Goal: Information Seeking & Learning: Learn about a topic

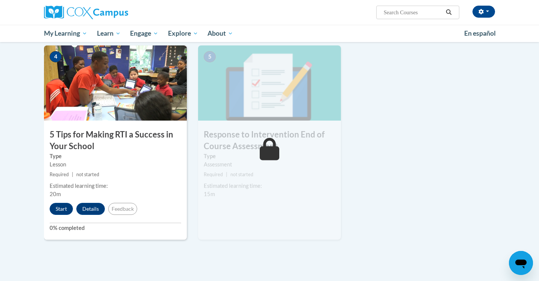
scroll to position [363, 0]
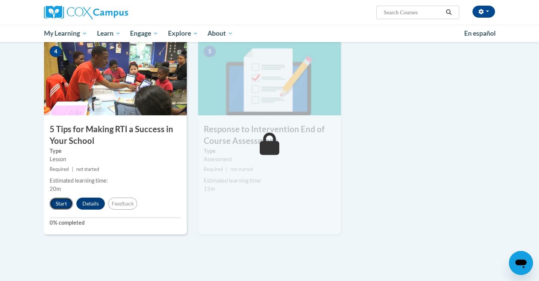
click at [60, 202] on button "Start" at bounding box center [61, 204] width 23 height 12
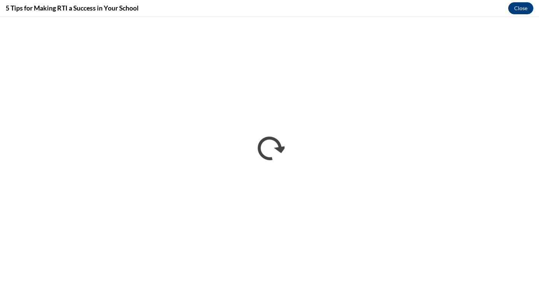
scroll to position [0, 0]
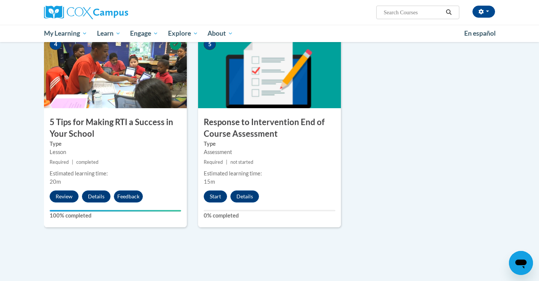
scroll to position [411, 0]
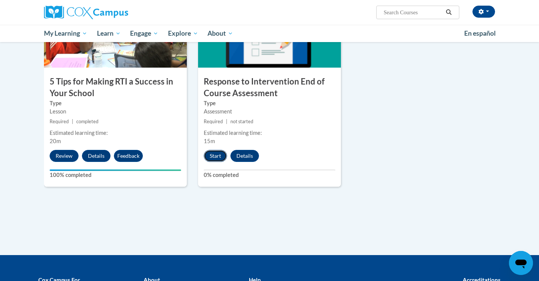
click at [213, 158] on button "Start" at bounding box center [215, 156] width 23 height 12
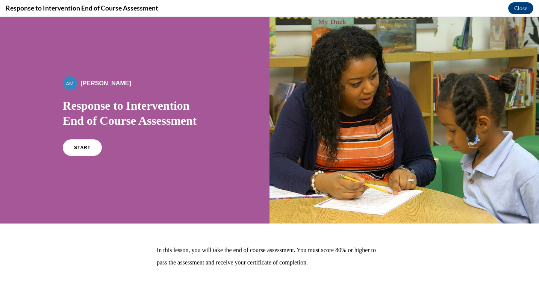
scroll to position [26, 0]
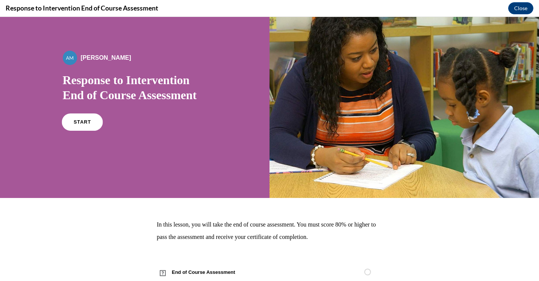
click at [88, 128] on link "START" at bounding box center [82, 121] width 41 height 17
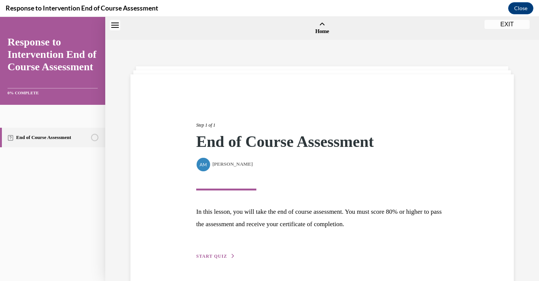
scroll to position [23, 0]
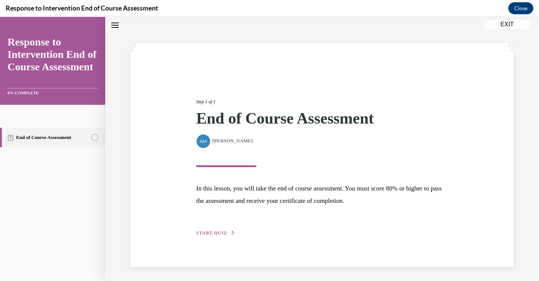
click at [223, 234] on span "START QUIZ" at bounding box center [211, 232] width 31 height 5
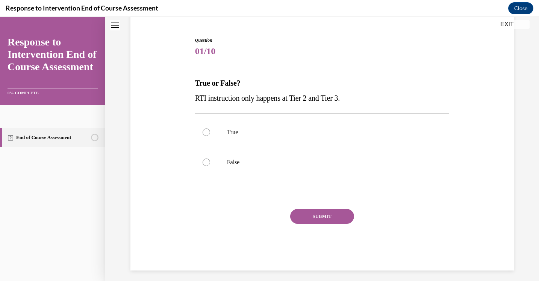
scroll to position [68, 0]
click at [293, 160] on p "False" at bounding box center [329, 162] width 204 height 8
click at [210, 160] on input "False" at bounding box center [207, 162] width 8 height 8
radio input "true"
click at [324, 217] on button "SUBMIT" at bounding box center [322, 215] width 64 height 15
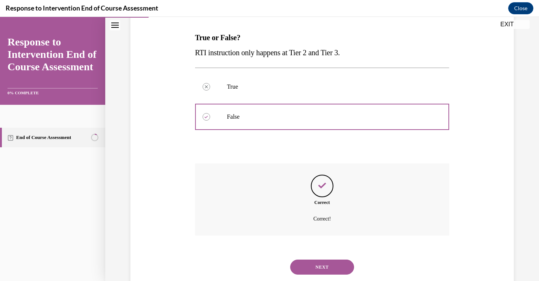
scroll to position [133, 0]
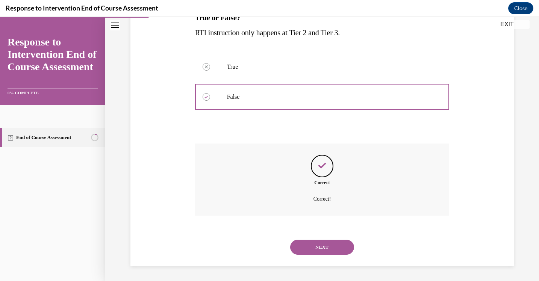
click at [321, 246] on button "NEXT" at bounding box center [322, 247] width 64 height 15
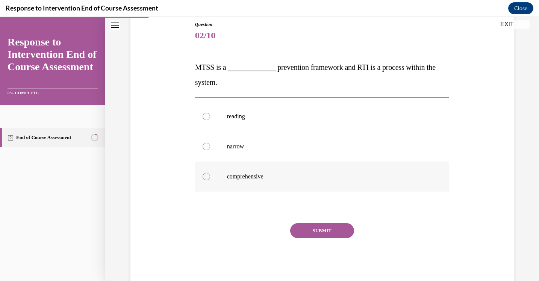
click at [233, 175] on p "comprehensive" at bounding box center [329, 177] width 204 height 8
click at [210, 175] on input "comprehensive" at bounding box center [207, 177] width 8 height 8
radio input "true"
click at [319, 226] on button "SUBMIT" at bounding box center [322, 230] width 64 height 15
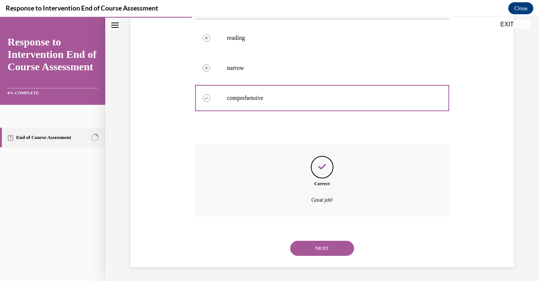
scroll to position [163, 0]
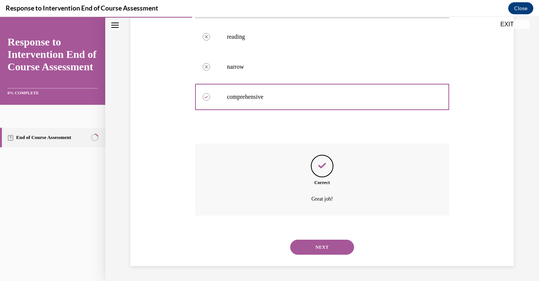
click at [319, 247] on button "NEXT" at bounding box center [322, 247] width 64 height 15
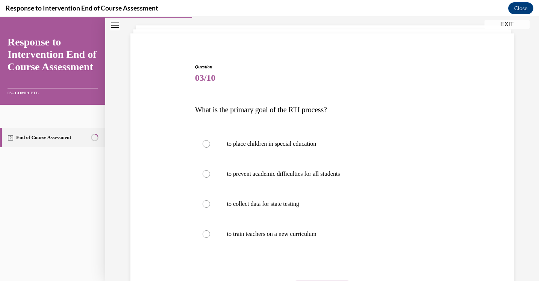
scroll to position [58, 0]
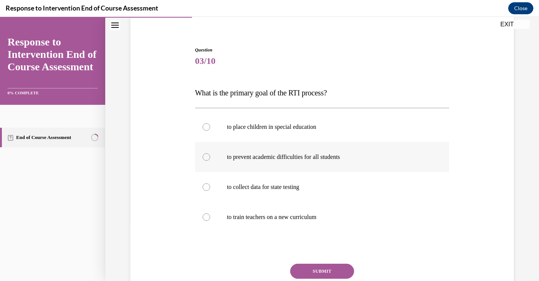
click at [268, 157] on p "to prevent academic difficulties for all students" at bounding box center [329, 157] width 204 height 8
click at [210, 157] on input "to prevent academic difficulties for all students" at bounding box center [207, 157] width 8 height 8
radio input "true"
click at [327, 267] on button "SUBMIT" at bounding box center [322, 271] width 64 height 15
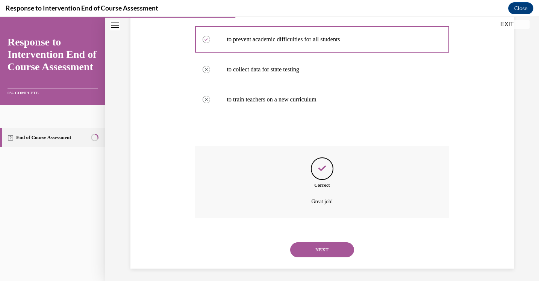
scroll to position [178, 0]
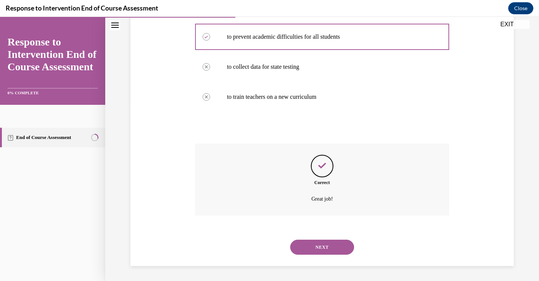
click at [326, 248] on button "NEXT" at bounding box center [322, 247] width 64 height 15
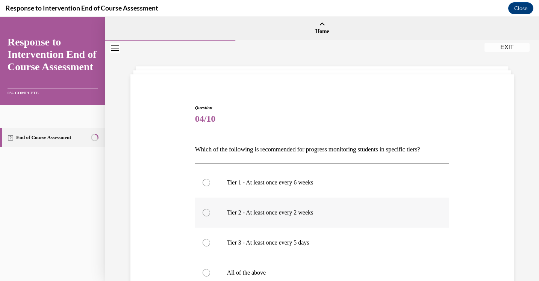
scroll to position [50, 0]
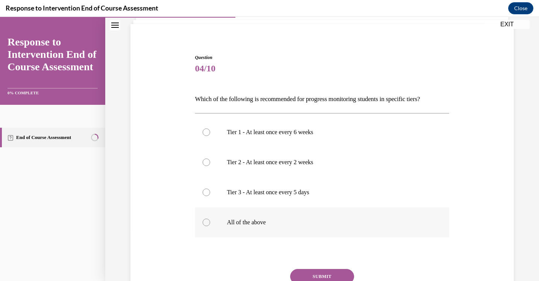
click at [272, 219] on p "All of the above" at bounding box center [329, 223] width 204 height 8
click at [210, 219] on input "All of the above" at bounding box center [207, 223] width 8 height 8
radio input "true"
click at [332, 277] on button "SUBMIT" at bounding box center [322, 276] width 64 height 15
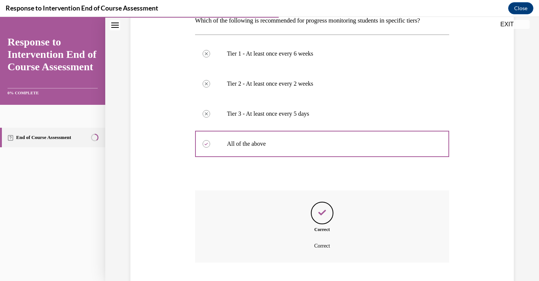
scroll to position [129, 0]
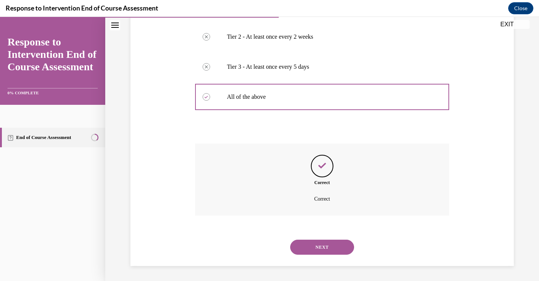
click at [332, 250] on button "NEXT" at bounding box center [322, 247] width 64 height 15
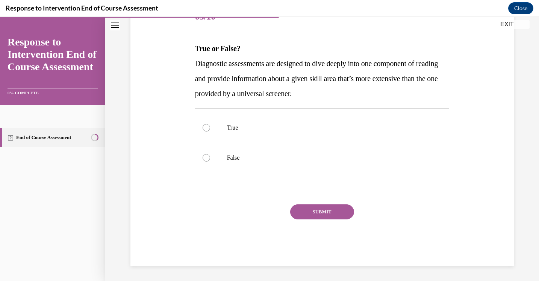
scroll to position [83, 0]
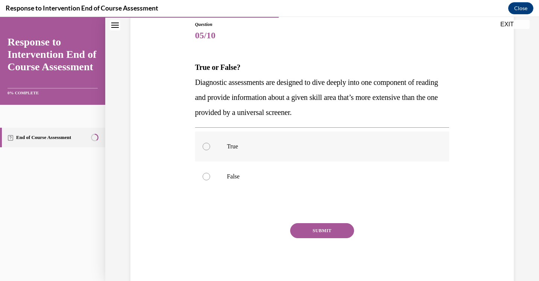
click at [263, 148] on p "True" at bounding box center [329, 147] width 204 height 8
click at [210, 148] on input "True" at bounding box center [207, 147] width 8 height 8
radio input "true"
click at [318, 226] on button "SUBMIT" at bounding box center [322, 230] width 64 height 15
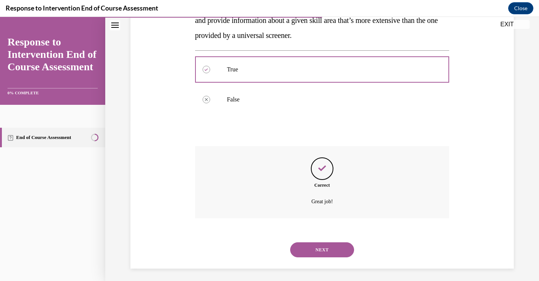
scroll to position [163, 0]
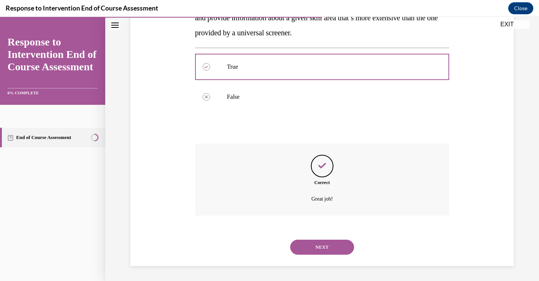
click at [321, 251] on button "NEXT" at bounding box center [322, 247] width 64 height 15
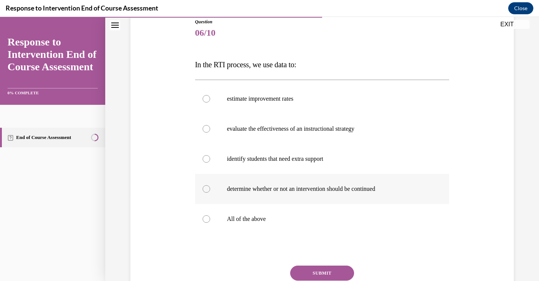
scroll to position [112, 0]
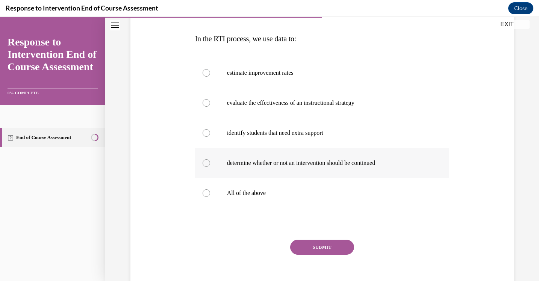
click at [300, 197] on label "All of the above" at bounding box center [322, 193] width 254 height 30
click at [210, 197] on input "All of the above" at bounding box center [207, 193] width 8 height 8
radio input "true"
click at [318, 244] on button "SUBMIT" at bounding box center [322, 247] width 64 height 15
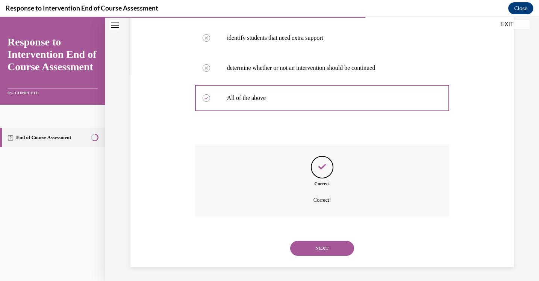
scroll to position [208, 0]
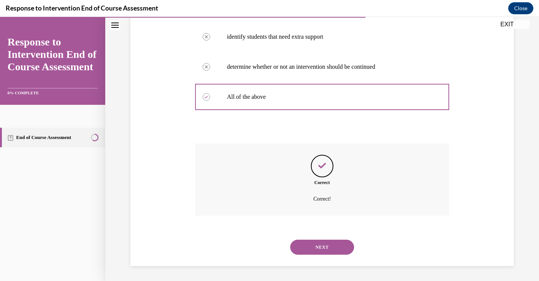
click at [319, 250] on button "NEXT" at bounding box center [322, 247] width 64 height 15
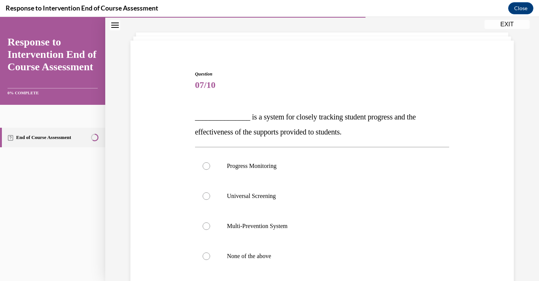
scroll to position [60, 0]
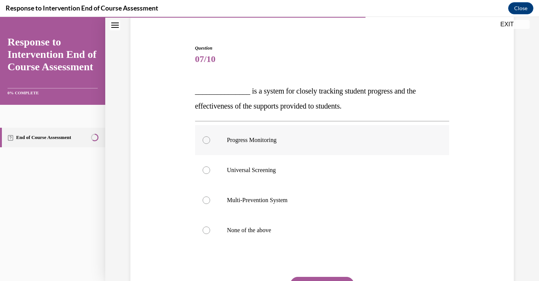
click at [264, 142] on p "Progress Monitoring" at bounding box center [329, 140] width 204 height 8
click at [210, 142] on input "Progress Monitoring" at bounding box center [207, 140] width 8 height 8
radio input "true"
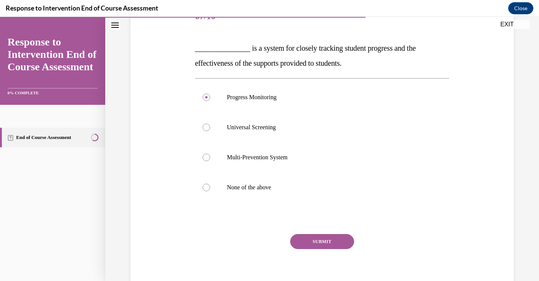
click at [307, 236] on button "SUBMIT" at bounding box center [322, 241] width 64 height 15
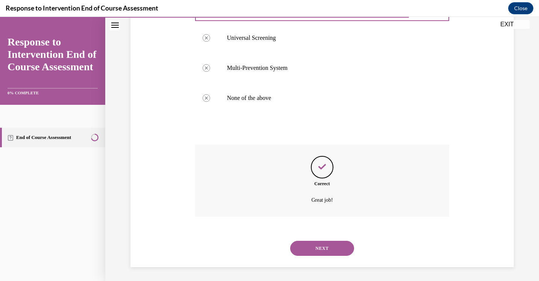
scroll to position [193, 0]
click at [312, 246] on button "NEXT" at bounding box center [322, 247] width 64 height 15
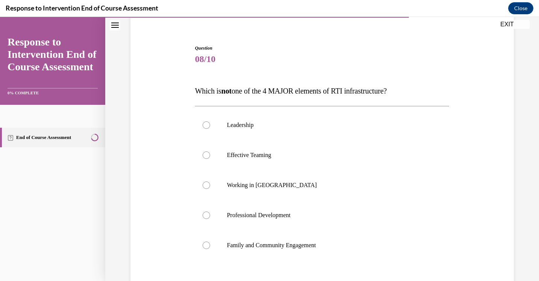
scroll to position [61, 0]
click at [300, 184] on p "Working in Silos" at bounding box center [329, 185] width 204 height 8
click at [210, 184] on input "Working in Silos" at bounding box center [207, 185] width 8 height 8
radio input "true"
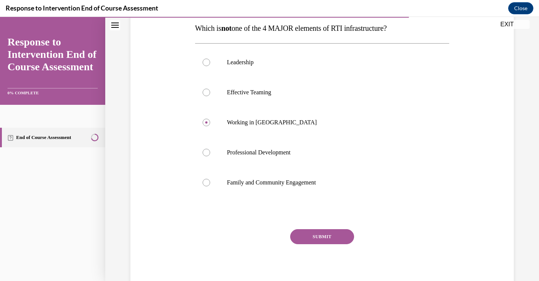
click at [311, 237] on button "SUBMIT" at bounding box center [322, 236] width 64 height 15
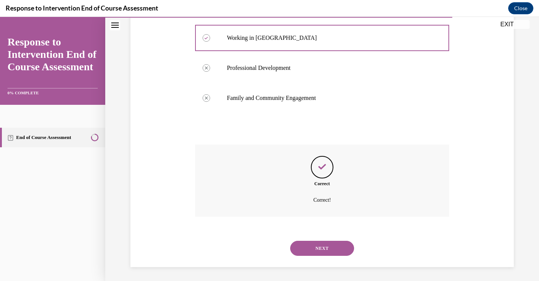
scroll to position [208, 0]
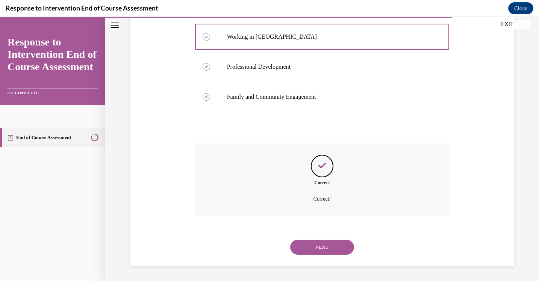
click at [311, 245] on button "NEXT" at bounding box center [322, 247] width 64 height 15
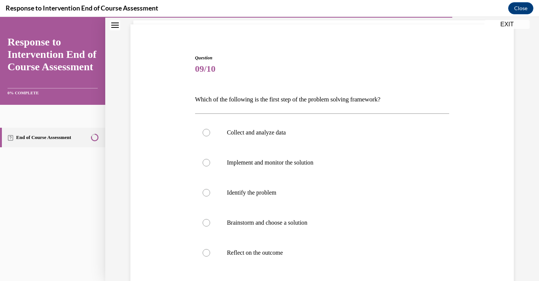
scroll to position [57, 0]
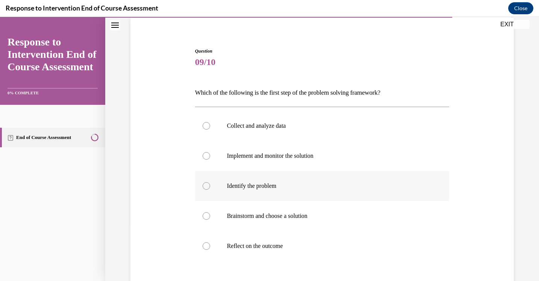
click at [278, 185] on p "Identify the problem" at bounding box center [329, 186] width 204 height 8
click at [210, 185] on input "Identify the problem" at bounding box center [207, 186] width 8 height 8
radio input "true"
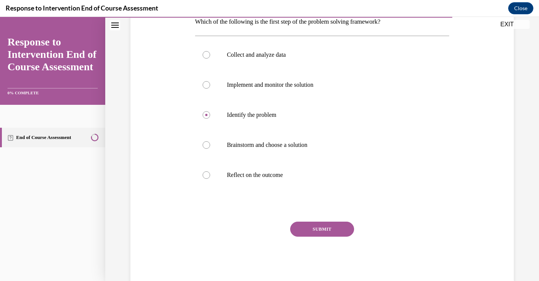
click at [295, 225] on button "SUBMIT" at bounding box center [322, 229] width 64 height 15
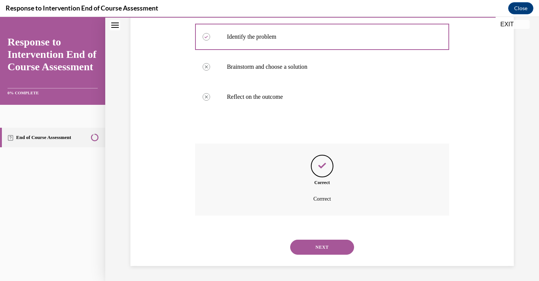
click at [314, 247] on button "NEXT" at bounding box center [322, 247] width 64 height 15
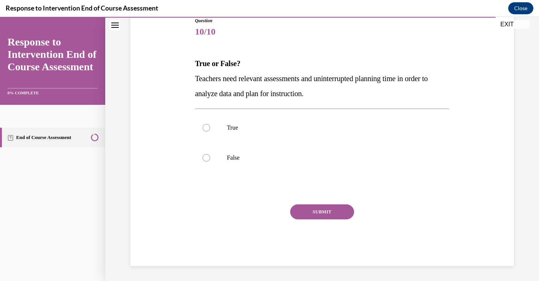
scroll to position [83, 0]
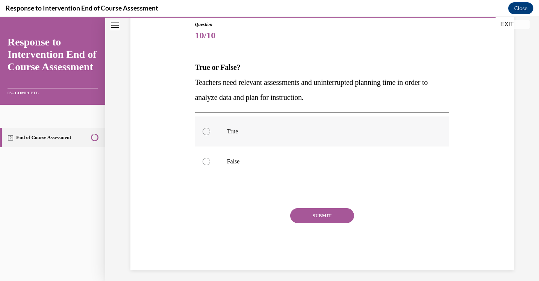
click at [301, 128] on p "True" at bounding box center [329, 132] width 204 height 8
click at [210, 128] on input "True" at bounding box center [207, 132] width 8 height 8
radio input "true"
click at [306, 216] on button "SUBMIT" at bounding box center [322, 215] width 64 height 15
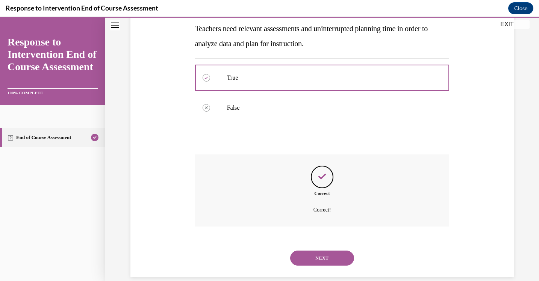
scroll to position [148, 0]
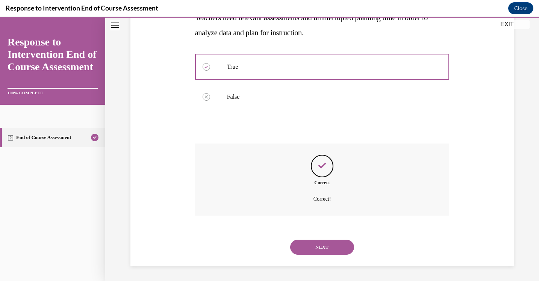
click at [312, 247] on button "NEXT" at bounding box center [322, 247] width 64 height 15
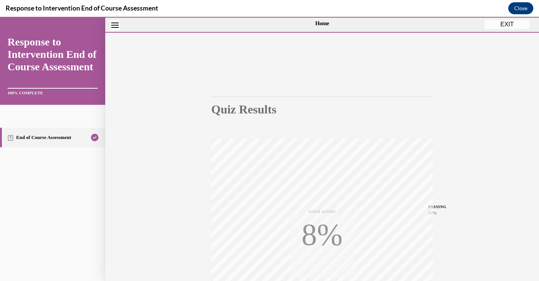
scroll to position [121, 0]
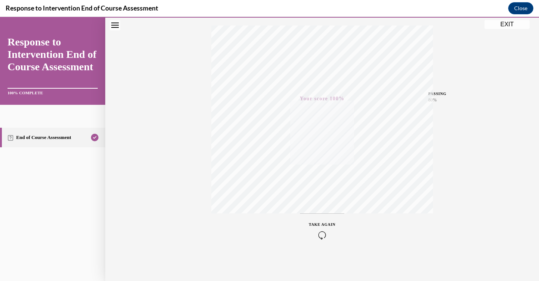
click at [495, 27] on button "EXIT" at bounding box center [506, 24] width 45 height 9
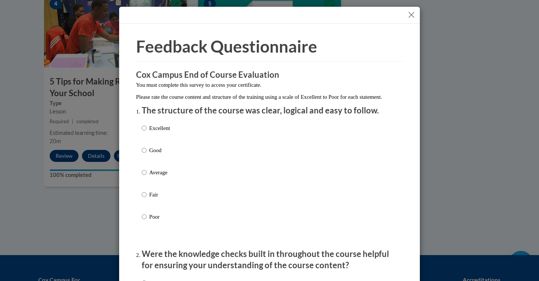
click at [410, 16] on button "Close" at bounding box center [411, 14] width 9 height 9
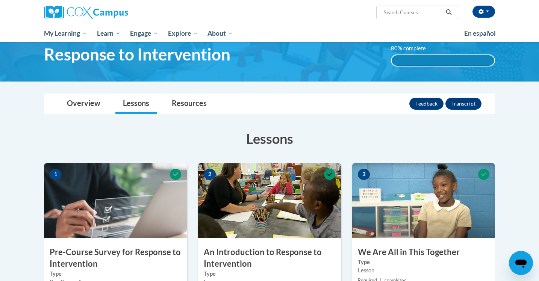
scroll to position [0, 0]
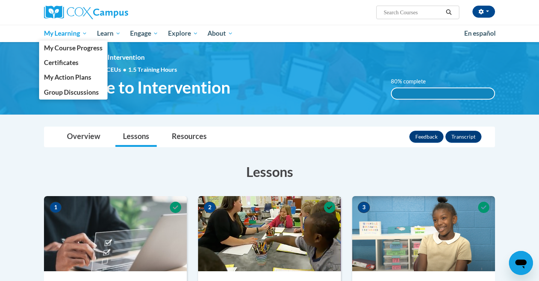
click at [69, 33] on span "My Learning" at bounding box center [65, 33] width 43 height 9
click at [70, 45] on span "My Course Progress" at bounding box center [73, 48] width 59 height 8
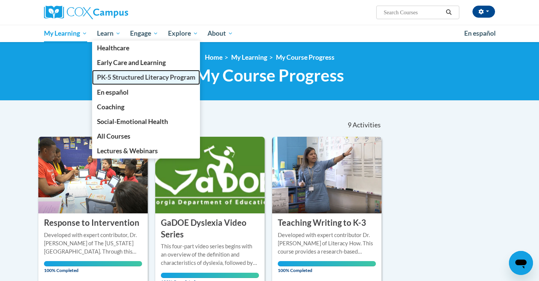
click at [121, 76] on span "PK-5 Structured Literacy Program" at bounding box center [146, 77] width 98 height 8
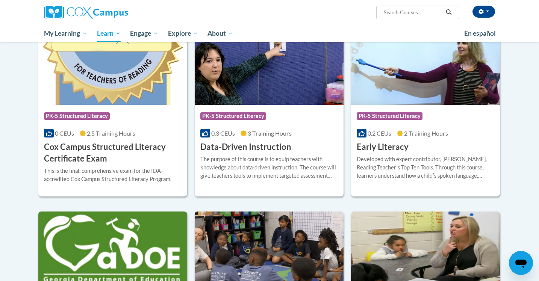
scroll to position [259, 0]
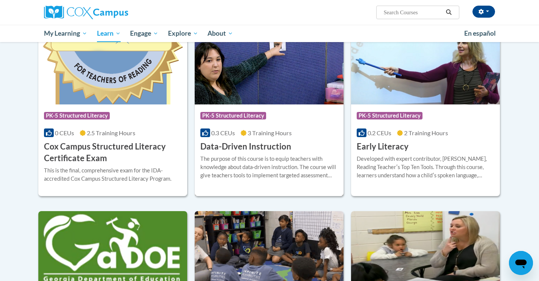
click at [284, 91] on img at bounding box center [269, 66] width 149 height 77
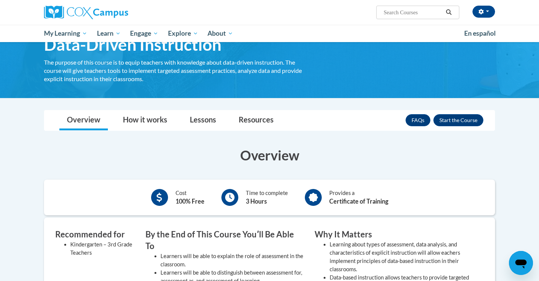
scroll to position [47, 0]
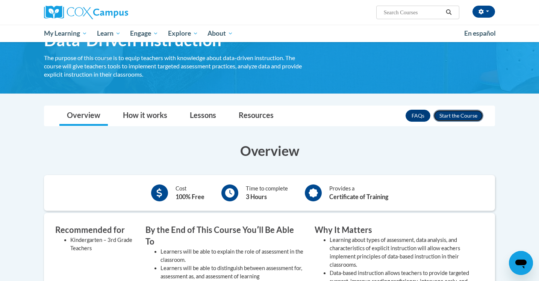
click at [470, 115] on button "Enroll" at bounding box center [458, 116] width 50 height 12
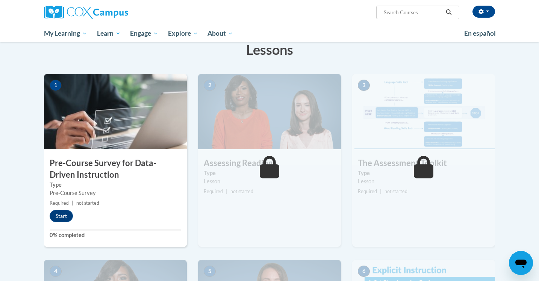
scroll to position [179, 0]
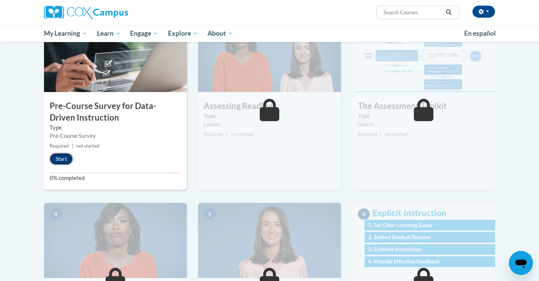
click at [54, 163] on button "Start" at bounding box center [61, 159] width 23 height 12
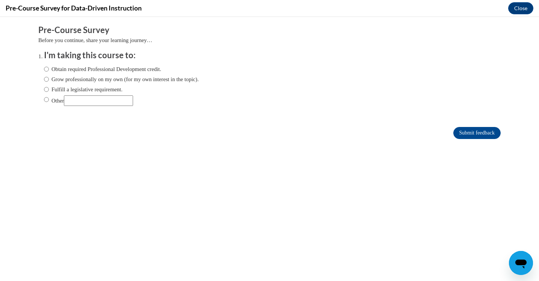
scroll to position [0, 0]
click at [102, 67] on label "Obtain required Professional Development credit." at bounding box center [102, 69] width 117 height 8
click at [49, 67] on input "Obtain required Professional Development credit." at bounding box center [46, 69] width 5 height 8
radio input "true"
click at [470, 137] on input "Submit feedback" at bounding box center [476, 133] width 47 height 12
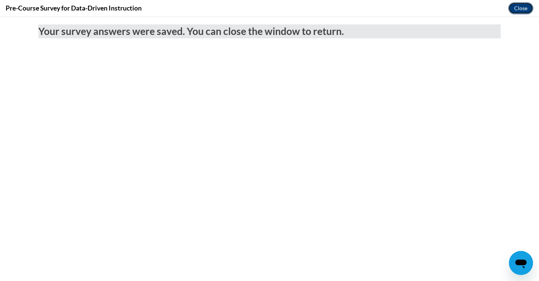
click at [516, 8] on button "Close" at bounding box center [520, 8] width 25 height 12
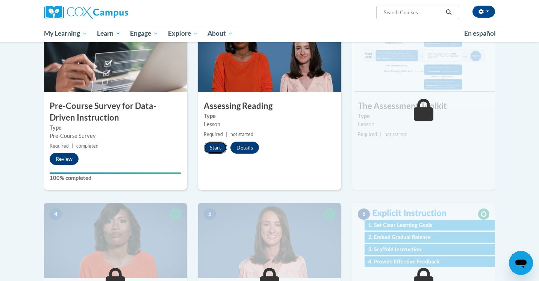
click at [219, 149] on button "Start" at bounding box center [215, 148] width 23 height 12
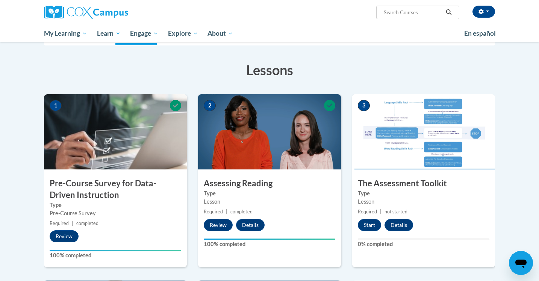
scroll to position [163, 0]
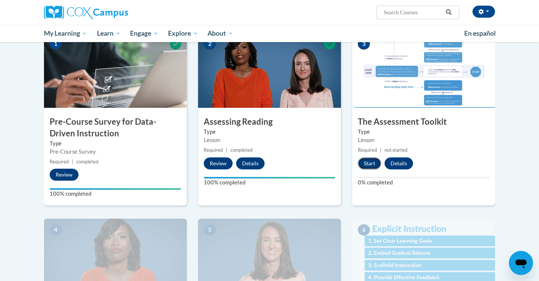
click at [370, 157] on button "Start" at bounding box center [369, 163] width 23 height 12
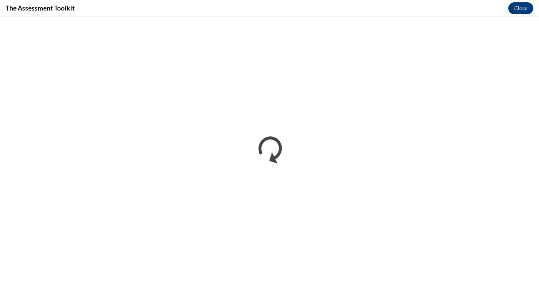
scroll to position [0, 0]
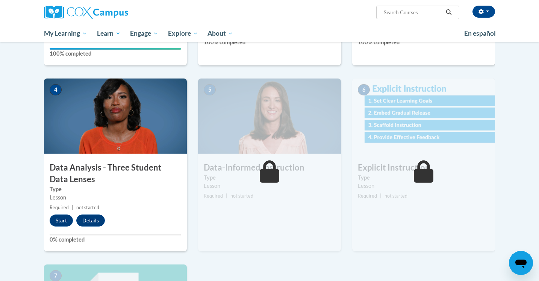
scroll to position [307, 0]
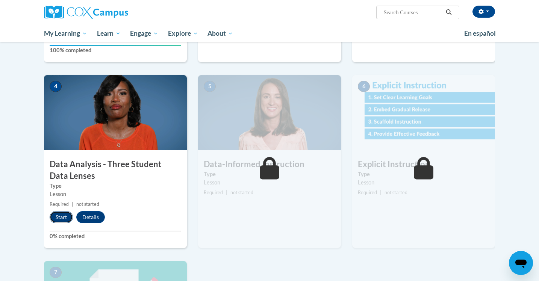
click at [64, 215] on button "Start" at bounding box center [61, 217] width 23 height 12
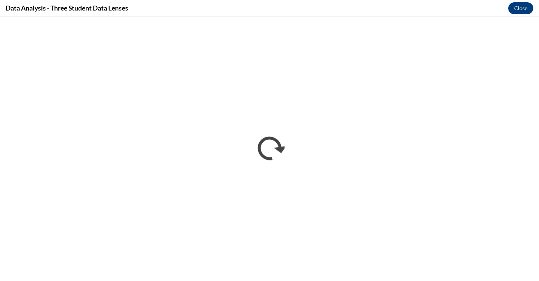
scroll to position [0, 0]
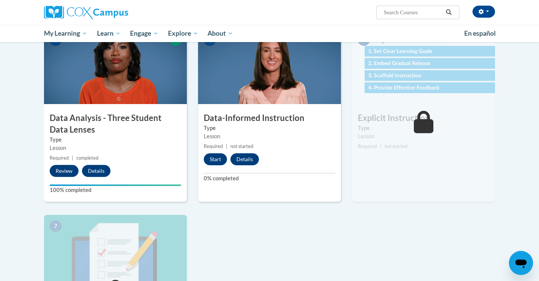
scroll to position [349, 0]
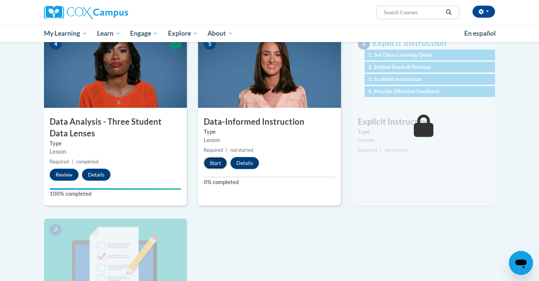
click at [218, 167] on button "Start" at bounding box center [215, 163] width 23 height 12
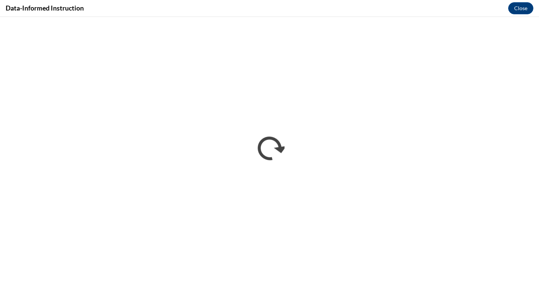
scroll to position [0, 0]
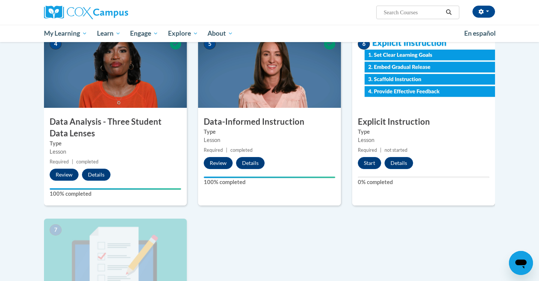
scroll to position [350, 0]
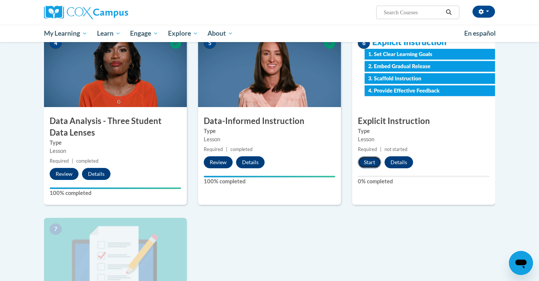
click at [366, 166] on button "Start" at bounding box center [369, 162] width 23 height 12
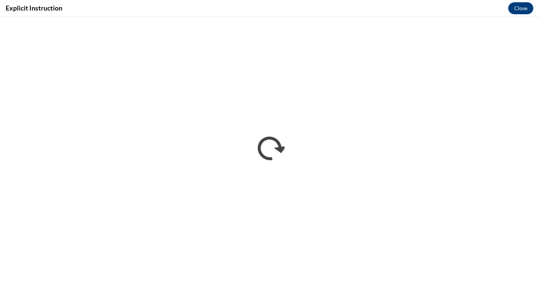
scroll to position [0, 0]
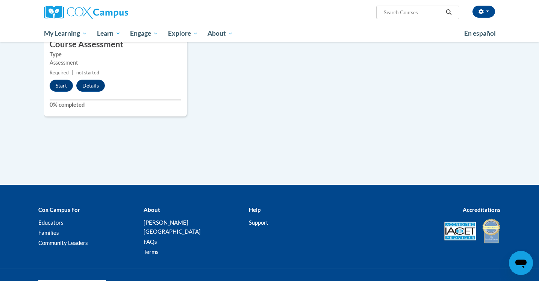
scroll to position [634, 0]
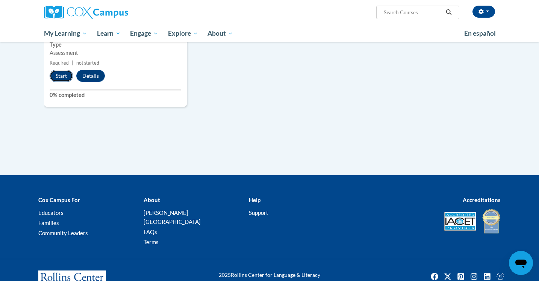
click at [67, 79] on button "Start" at bounding box center [61, 76] width 23 height 12
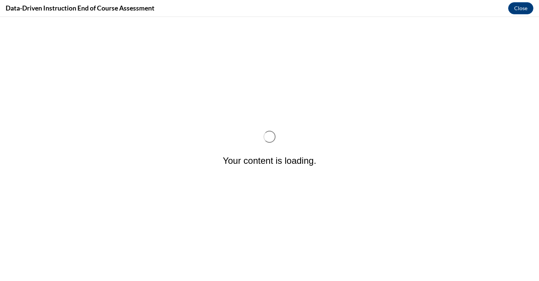
scroll to position [0, 0]
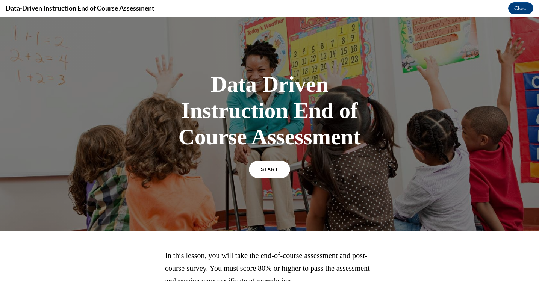
click at [276, 170] on span "START" at bounding box center [269, 170] width 17 height 6
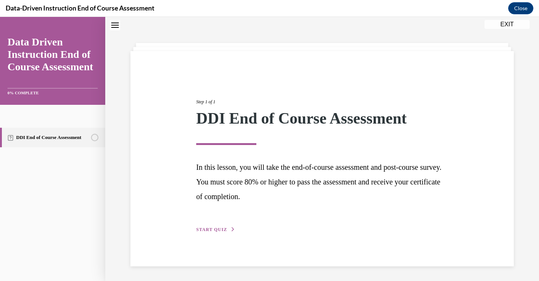
scroll to position [24, 0]
click at [221, 229] on span "START QUIZ" at bounding box center [211, 229] width 31 height 5
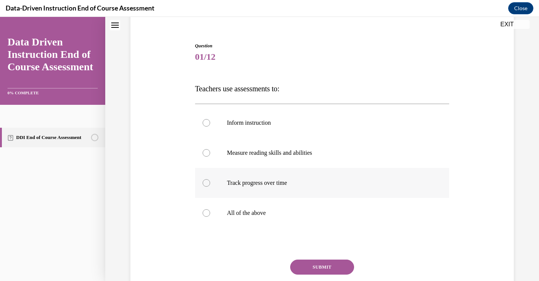
scroll to position [68, 0]
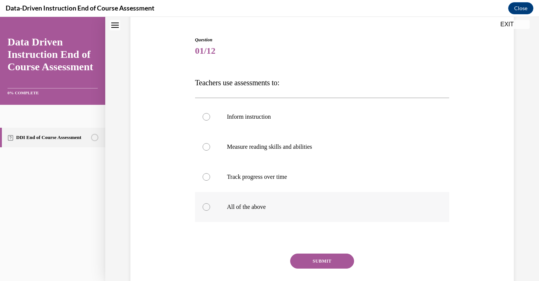
click at [286, 203] on label "All of the above" at bounding box center [322, 207] width 254 height 30
click at [210, 203] on input "All of the above" at bounding box center [207, 207] width 8 height 8
radio input "true"
click at [317, 260] on button "SUBMIT" at bounding box center [322, 261] width 64 height 15
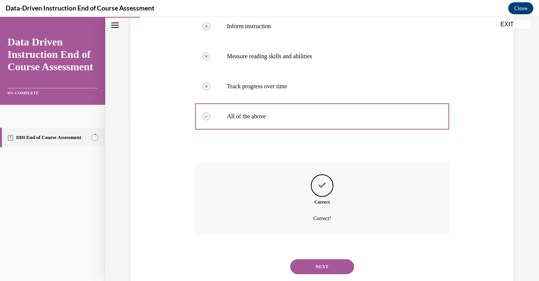
scroll to position [178, 0]
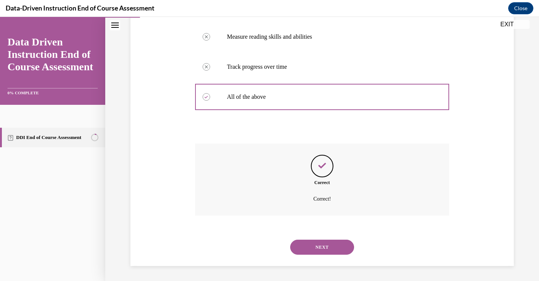
click at [318, 249] on button "NEXT" at bounding box center [322, 247] width 64 height 15
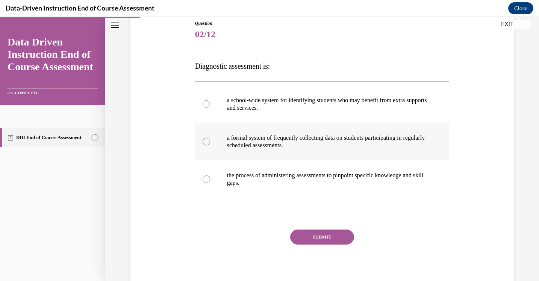
scroll to position [110, 0]
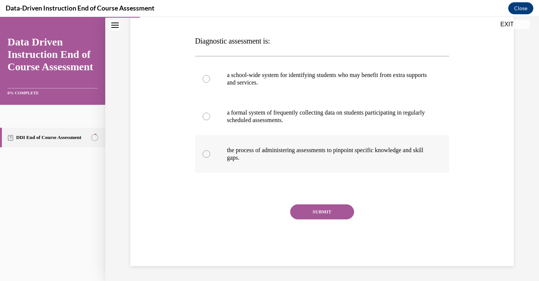
click at [282, 160] on p "the process of administering assessments to pinpoint specific knowledge and ski…" at bounding box center [329, 154] width 204 height 15
click at [210, 158] on input "the process of administering assessments to pinpoint specific knowledge and ski…" at bounding box center [207, 154] width 8 height 8
radio input "true"
click at [313, 214] on button "SUBMIT" at bounding box center [322, 211] width 64 height 15
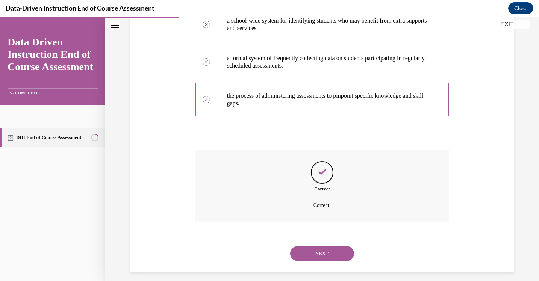
scroll to position [171, 0]
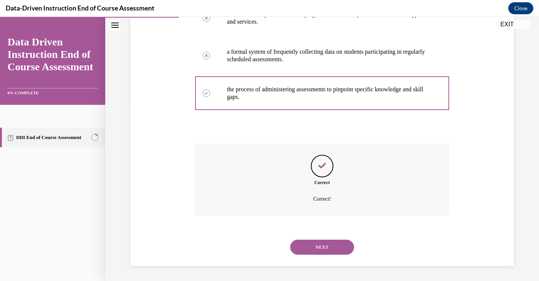
click at [314, 252] on button "NEXT" at bounding box center [322, 247] width 64 height 15
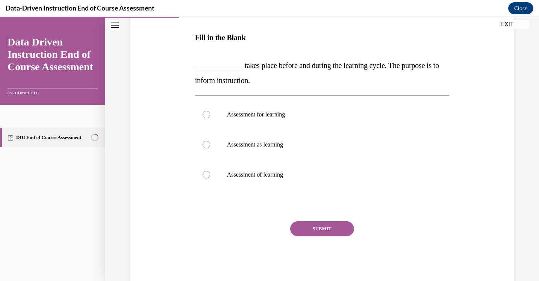
scroll to position [130, 0]
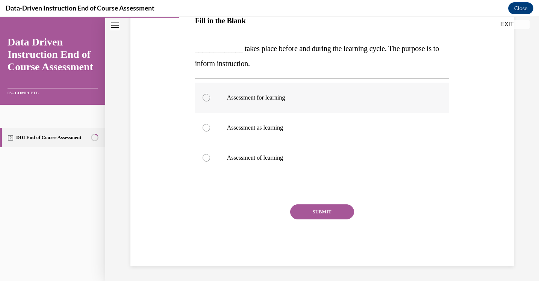
click at [287, 101] on p "Assessment for learning" at bounding box center [329, 98] width 204 height 8
click at [210, 101] on input "Assessment for learning" at bounding box center [207, 98] width 8 height 8
radio input "true"
click at [313, 217] on button "SUBMIT" at bounding box center [322, 211] width 64 height 15
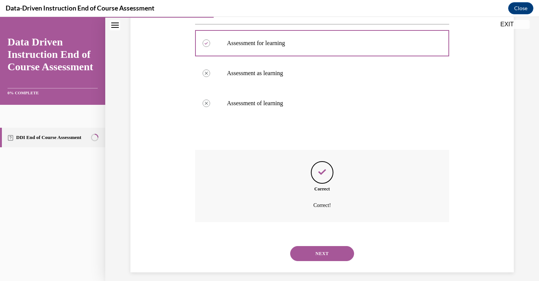
scroll to position [191, 0]
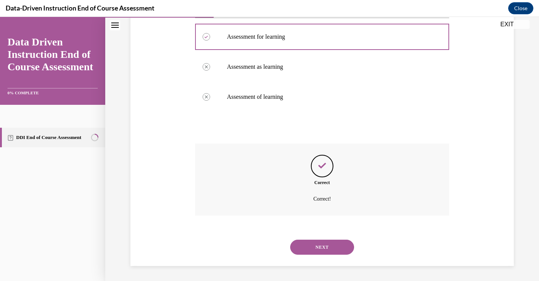
click at [315, 241] on button "NEXT" at bounding box center [322, 247] width 64 height 15
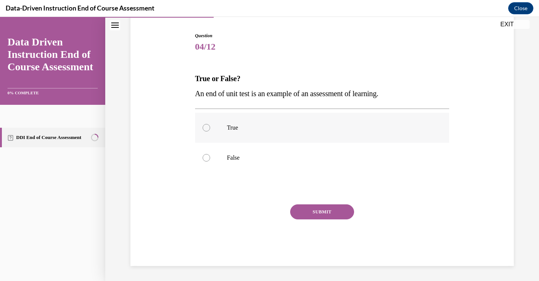
click at [316, 132] on label "True" at bounding box center [322, 128] width 254 height 30
click at [210, 132] on input "True" at bounding box center [207, 128] width 8 height 8
radio input "true"
click at [318, 210] on button "SUBMIT" at bounding box center [322, 211] width 64 height 15
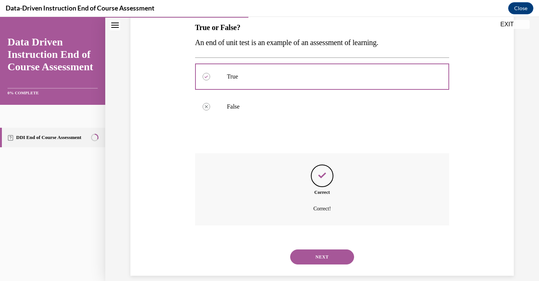
scroll to position [133, 0]
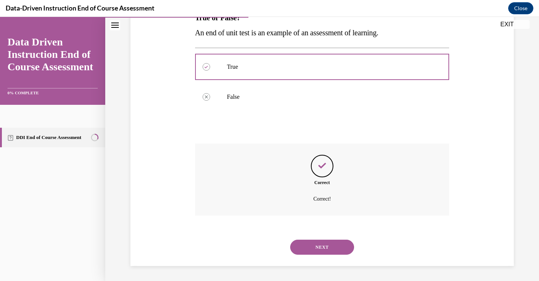
click at [317, 246] on button "NEXT" at bounding box center [322, 247] width 64 height 15
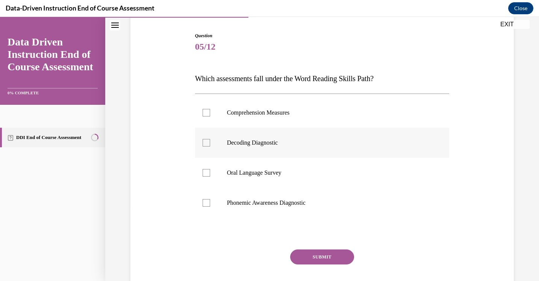
scroll to position [72, 0]
click at [271, 197] on label "Phonemic Awareness Diagnostic" at bounding box center [322, 203] width 254 height 30
click at [210, 200] on input "Phonemic Awareness Diagnostic" at bounding box center [207, 204] width 8 height 8
checkbox input "true"
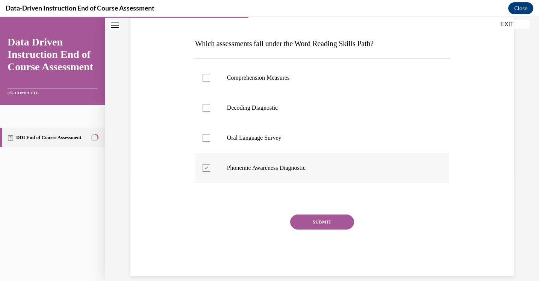
scroll to position [117, 0]
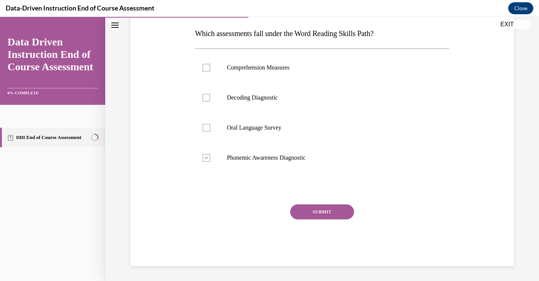
click at [318, 219] on div "SUBMIT" at bounding box center [322, 223] width 254 height 38
click at [317, 213] on button "SUBMIT" at bounding box center [322, 211] width 64 height 15
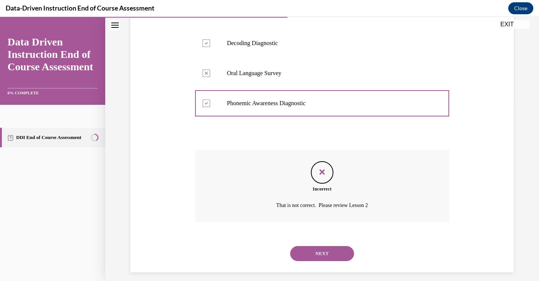
scroll to position [178, 0]
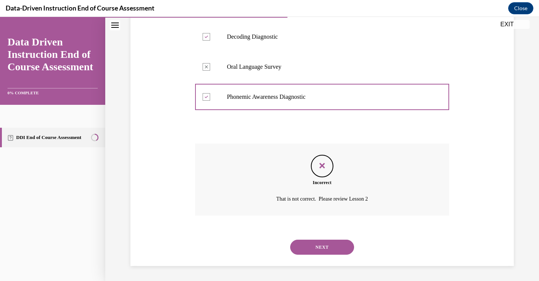
click at [312, 251] on button "NEXT" at bounding box center [322, 247] width 64 height 15
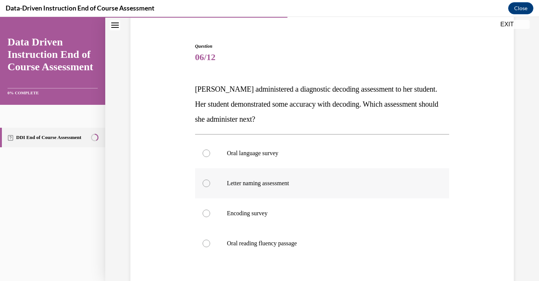
scroll to position [62, 0]
click at [282, 245] on p "Oral reading fluency passage" at bounding box center [329, 243] width 204 height 8
click at [210, 245] on input "Oral reading fluency passage" at bounding box center [207, 243] width 8 height 8
radio input "true"
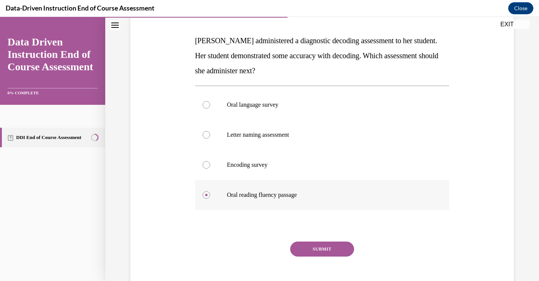
scroll to position [147, 0]
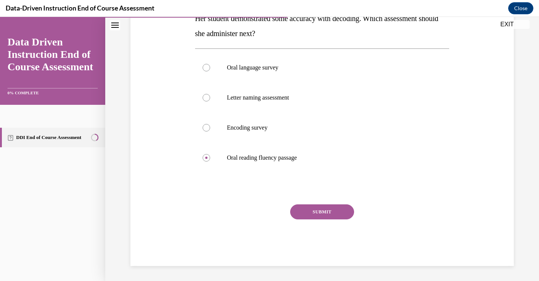
click at [312, 219] on button "SUBMIT" at bounding box center [322, 211] width 64 height 15
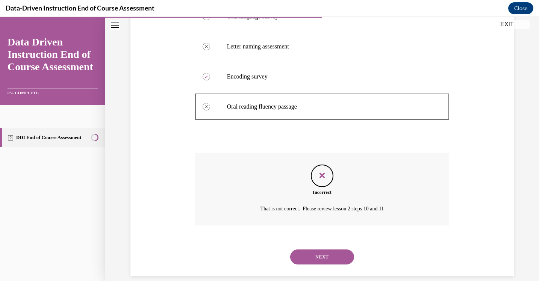
scroll to position [208, 0]
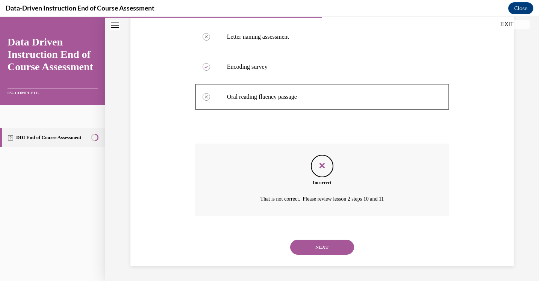
click at [307, 248] on button "NEXT" at bounding box center [322, 247] width 64 height 15
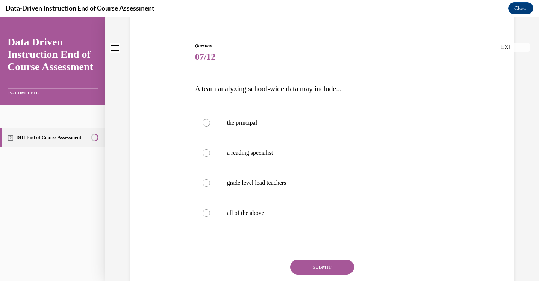
scroll to position [69, 0]
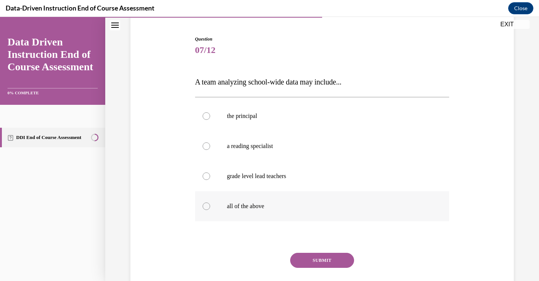
click at [273, 209] on p "all of the above" at bounding box center [329, 207] width 204 height 8
click at [210, 209] on input "all of the above" at bounding box center [207, 207] width 8 height 8
radio input "true"
click at [310, 262] on button "SUBMIT" at bounding box center [322, 260] width 64 height 15
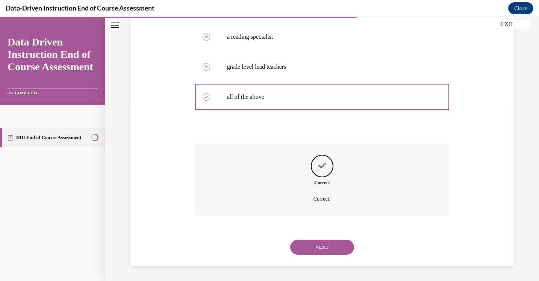
click at [318, 246] on button "NEXT" at bounding box center [322, 247] width 64 height 15
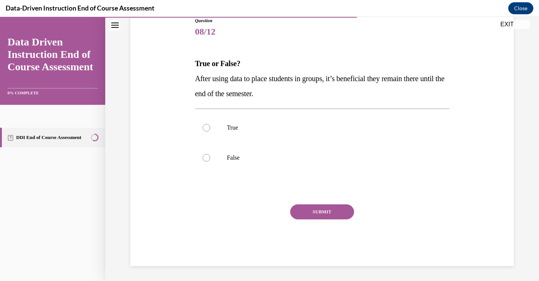
scroll to position [83, 0]
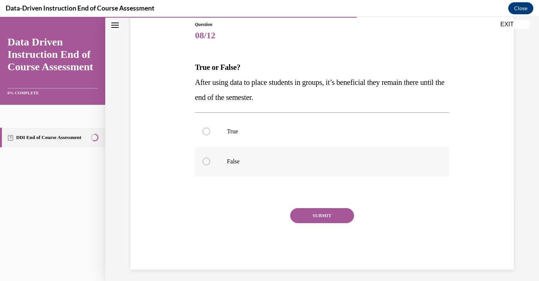
click at [262, 160] on p "False" at bounding box center [329, 162] width 204 height 8
click at [210, 160] on input "False" at bounding box center [207, 162] width 8 height 8
radio input "true"
click at [315, 213] on button "SUBMIT" at bounding box center [322, 215] width 64 height 15
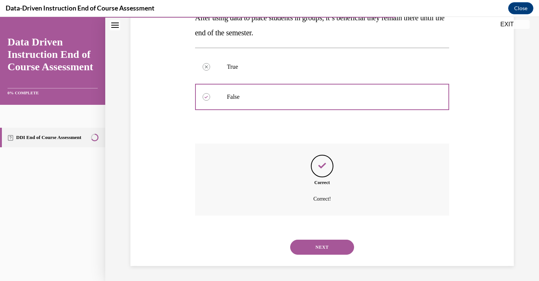
click at [316, 244] on button "NEXT" at bounding box center [322, 247] width 64 height 15
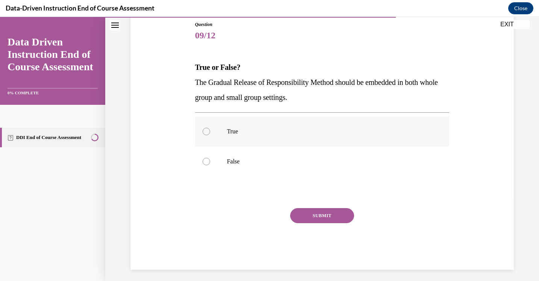
click at [244, 130] on p "True" at bounding box center [329, 132] width 204 height 8
click at [210, 130] on input "True" at bounding box center [207, 132] width 8 height 8
radio input "true"
click at [299, 217] on button "SUBMIT" at bounding box center [322, 215] width 64 height 15
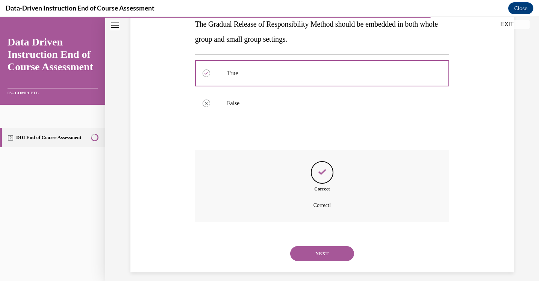
scroll to position [148, 0]
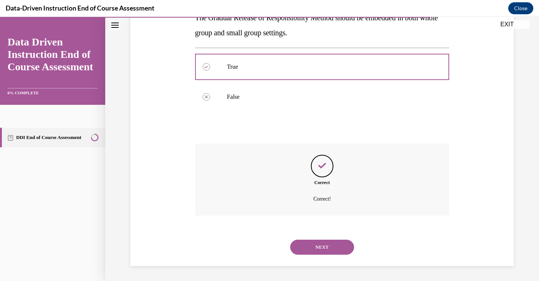
click at [310, 248] on button "NEXT" at bounding box center [322, 247] width 64 height 15
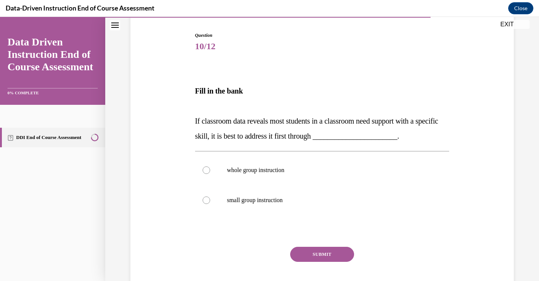
scroll to position [74, 0]
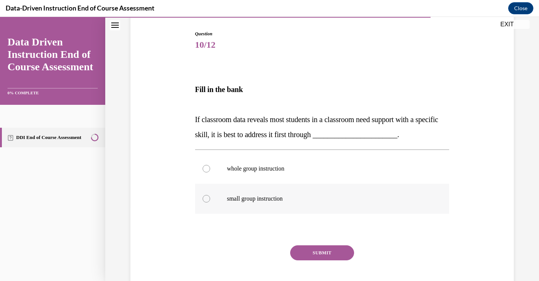
click at [282, 190] on label "small group instruction" at bounding box center [322, 199] width 254 height 30
click at [210, 195] on input "small group instruction" at bounding box center [207, 199] width 8 height 8
radio input "true"
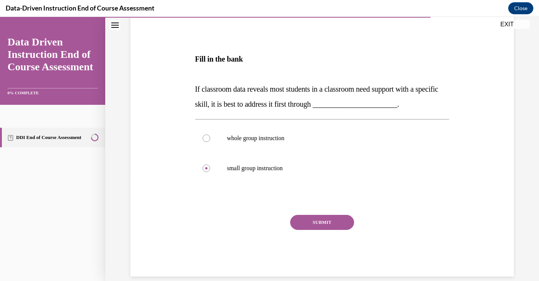
click at [309, 227] on button "SUBMIT" at bounding box center [322, 222] width 64 height 15
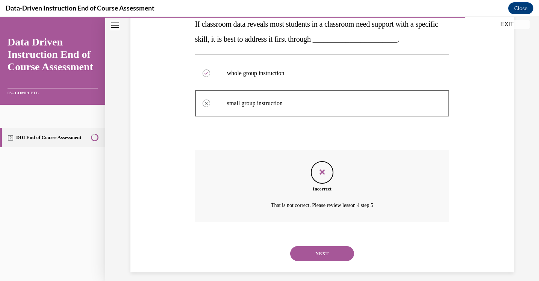
scroll to position [176, 0]
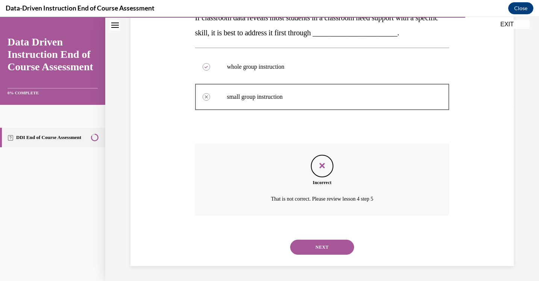
click at [313, 246] on button "NEXT" at bounding box center [322, 247] width 64 height 15
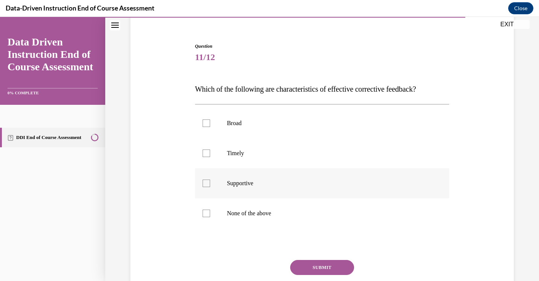
scroll to position [62, 0]
click at [293, 157] on label "Timely" at bounding box center [322, 153] width 254 height 30
click at [210, 157] on input "Timely" at bounding box center [207, 153] width 8 height 8
checkbox input "true"
click at [291, 185] on p "Supportive" at bounding box center [329, 183] width 204 height 8
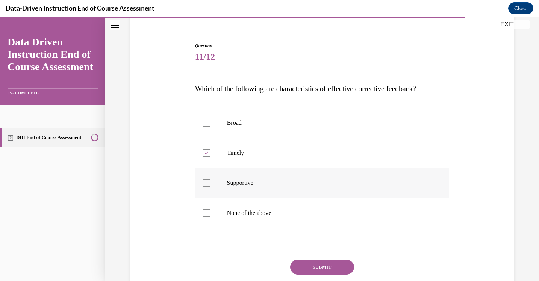
click at [210, 185] on input "Supportive" at bounding box center [207, 183] width 8 height 8
checkbox input "true"
click at [312, 269] on button "SUBMIT" at bounding box center [322, 267] width 64 height 15
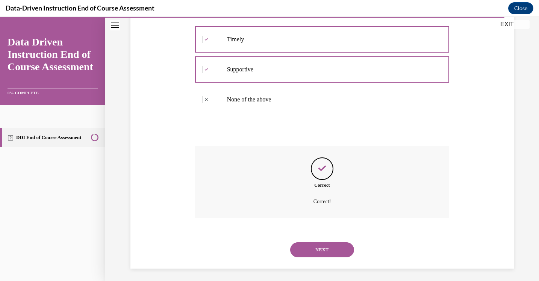
scroll to position [178, 0]
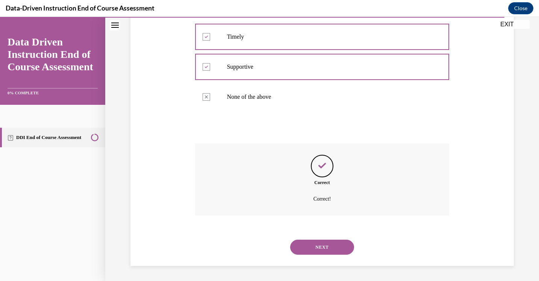
click at [321, 245] on button "NEXT" at bounding box center [322, 247] width 64 height 15
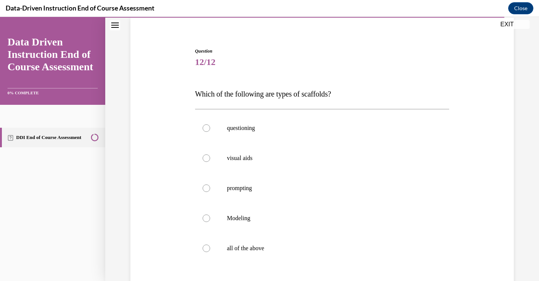
scroll to position [61, 0]
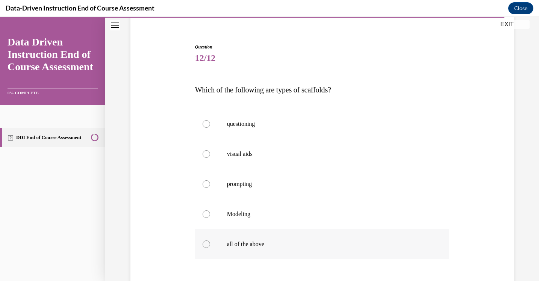
click at [288, 236] on label "all of the above" at bounding box center [322, 244] width 254 height 30
click at [210, 240] on input "all of the above" at bounding box center [207, 244] width 8 height 8
radio input "true"
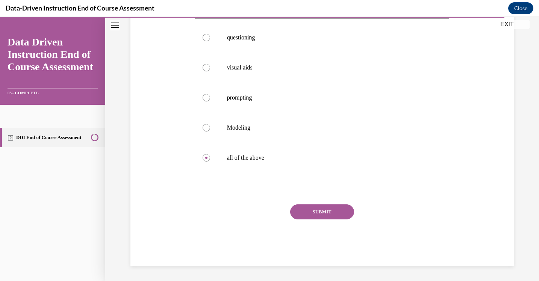
click at [307, 214] on button "SUBMIT" at bounding box center [322, 211] width 64 height 15
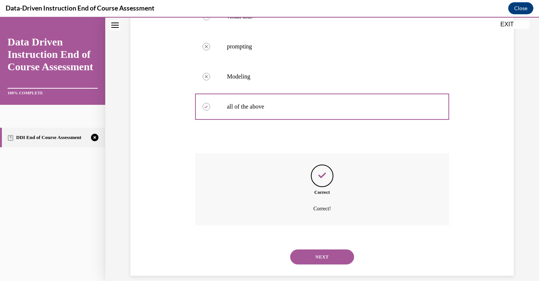
scroll to position [208, 0]
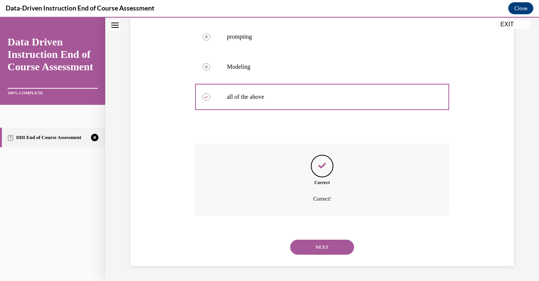
click at [313, 245] on button "NEXT" at bounding box center [322, 247] width 64 height 15
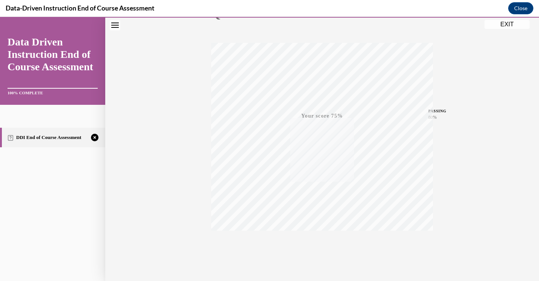
scroll to position [121, 0]
click at [321, 230] on div "TAKE AGAIN" at bounding box center [322, 231] width 27 height 18
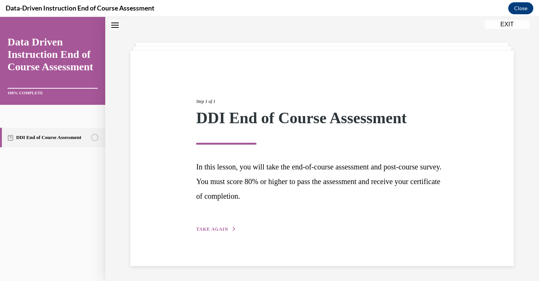
scroll to position [24, 0]
click at [217, 230] on span "TAKE AGAIN" at bounding box center [212, 229] width 32 height 5
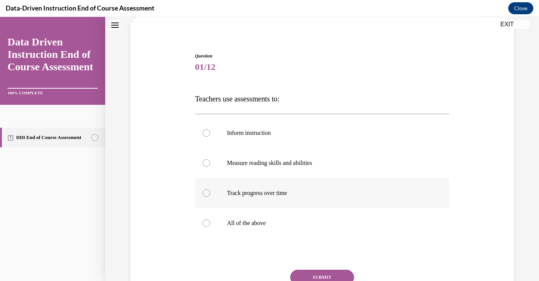
scroll to position [54, 0]
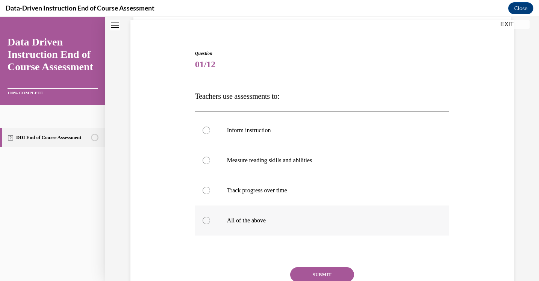
click at [265, 213] on label "All of the above" at bounding box center [322, 221] width 254 height 30
click at [210, 217] on input "All of the above" at bounding box center [207, 221] width 8 height 8
radio input "true"
click at [312, 267] on button "SUBMIT" at bounding box center [322, 274] width 64 height 15
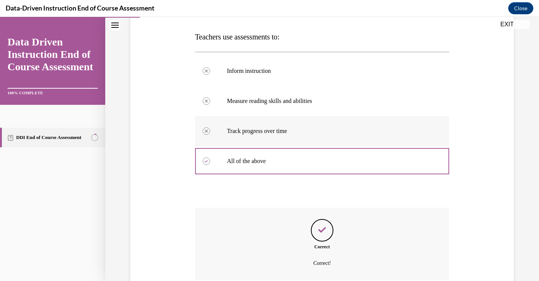
scroll to position [178, 0]
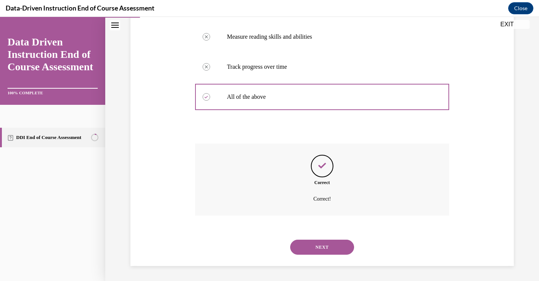
click at [308, 244] on button "NEXT" at bounding box center [322, 247] width 64 height 15
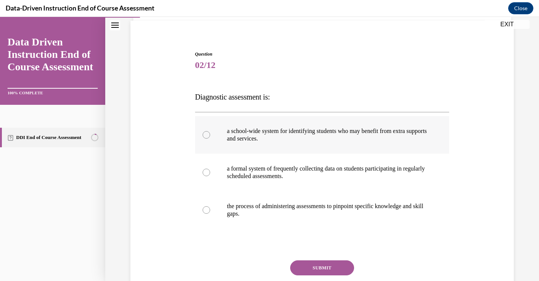
scroll to position [55, 0]
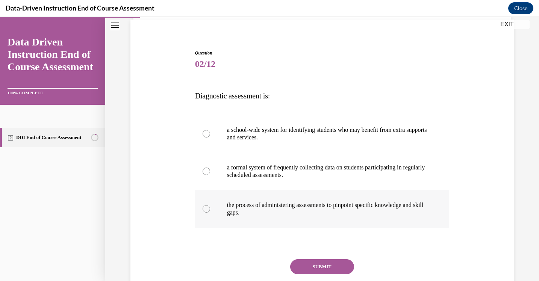
click at [312, 209] on p "the process of administering assessments to pinpoint specific knowledge and ski…" at bounding box center [329, 208] width 204 height 15
click at [210, 209] on input "the process of administering assessments to pinpoint specific knowledge and ski…" at bounding box center [207, 209] width 8 height 8
radio input "true"
click at [321, 262] on button "SUBMIT" at bounding box center [322, 266] width 64 height 15
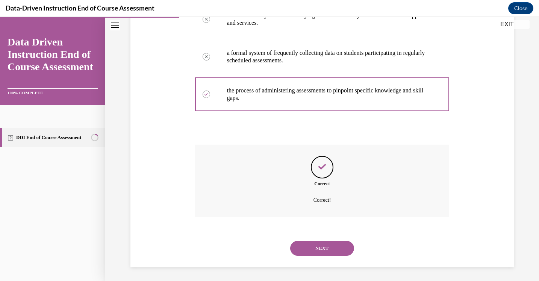
scroll to position [171, 0]
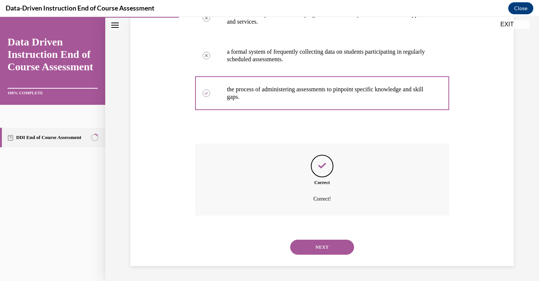
click at [321, 262] on div "NEXT" at bounding box center [322, 247] width 254 height 30
click at [321, 247] on button "NEXT" at bounding box center [322, 247] width 64 height 15
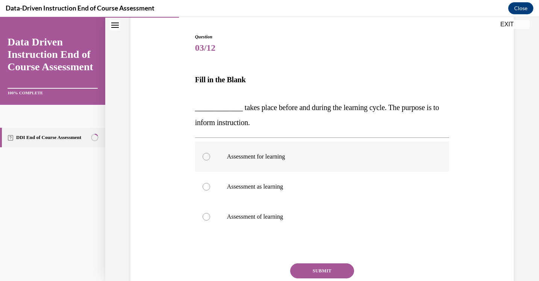
scroll to position [71, 0]
click at [329, 159] on p "Assessment for learning" at bounding box center [329, 157] width 204 height 8
click at [210, 159] on input "Assessment for learning" at bounding box center [207, 157] width 8 height 8
radio input "true"
click at [320, 263] on button "SUBMIT" at bounding box center [322, 270] width 64 height 15
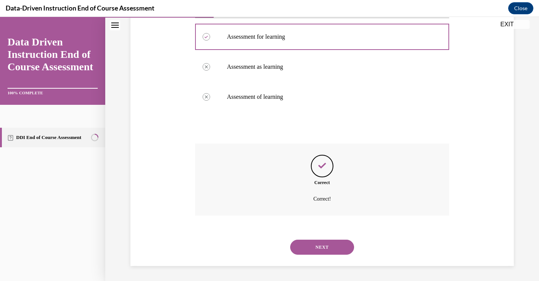
click at [323, 247] on button "NEXT" at bounding box center [322, 247] width 64 height 15
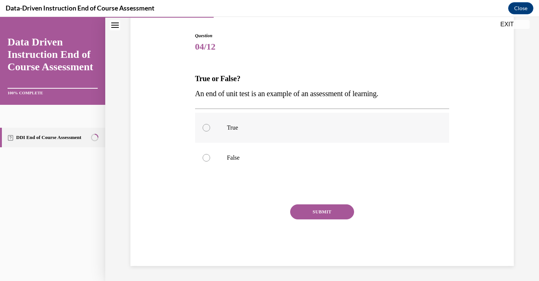
click at [319, 133] on label "True" at bounding box center [322, 128] width 254 height 30
click at [210, 132] on input "True" at bounding box center [207, 128] width 8 height 8
radio input "true"
click at [319, 213] on button "SUBMIT" at bounding box center [322, 211] width 64 height 15
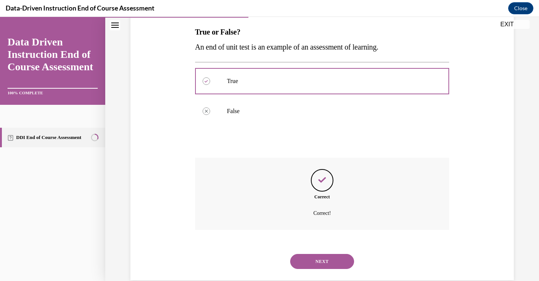
scroll to position [133, 0]
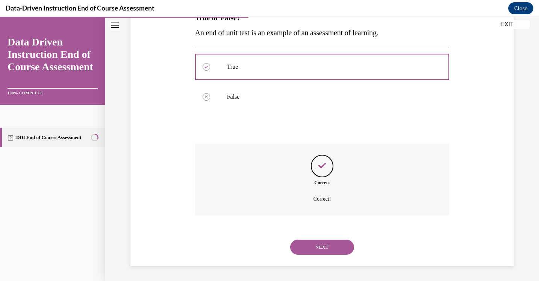
click at [317, 247] on button "NEXT" at bounding box center [322, 247] width 64 height 15
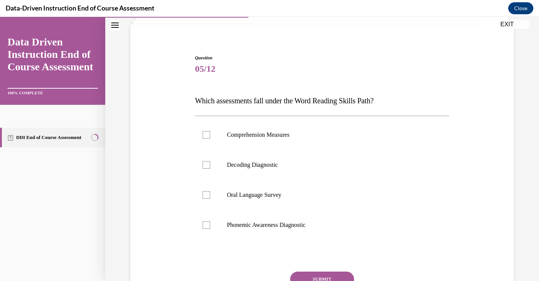
scroll to position [52, 0]
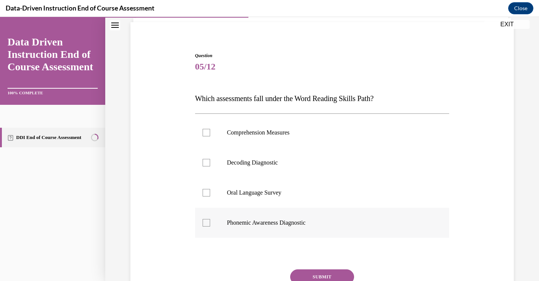
click at [289, 221] on p "Phonemic Awareness Diagnostic" at bounding box center [329, 223] width 204 height 8
click at [210, 221] on input "Phonemic Awareness Diagnostic" at bounding box center [207, 223] width 8 height 8
checkbox input "true"
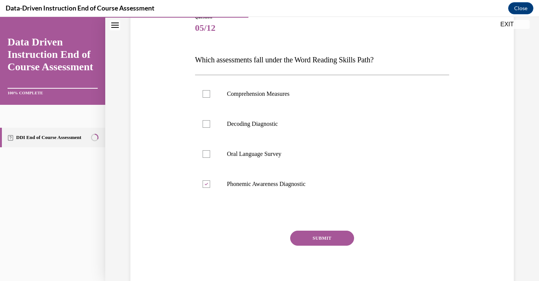
click at [319, 244] on button "SUBMIT" at bounding box center [322, 238] width 64 height 15
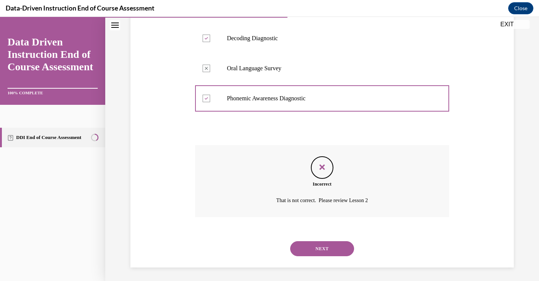
scroll to position [178, 0]
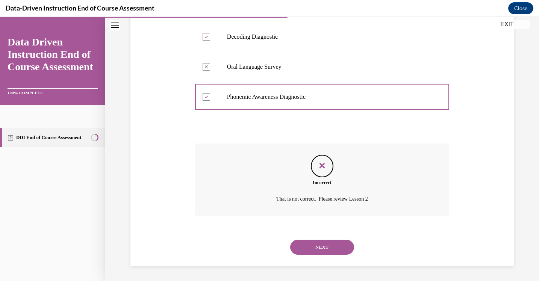
click at [319, 250] on button "NEXT" at bounding box center [322, 247] width 64 height 15
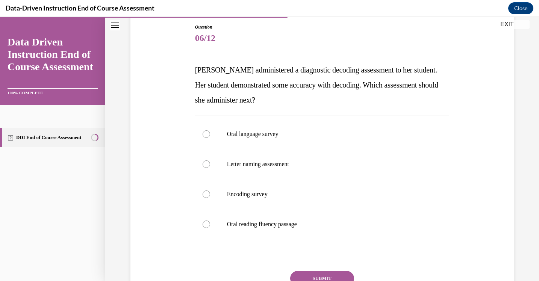
scroll to position [82, 0]
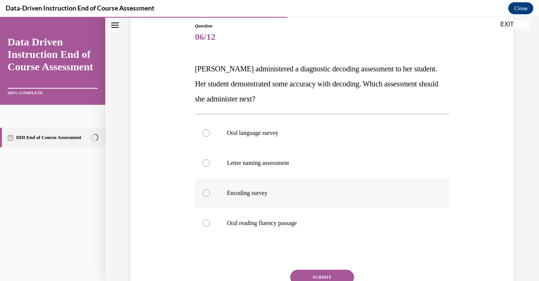
click at [292, 192] on p "Encoding survey" at bounding box center [329, 193] width 204 height 8
click at [210, 192] on input "Encoding survey" at bounding box center [207, 193] width 8 height 8
radio input "true"
click at [303, 270] on button "SUBMIT" at bounding box center [322, 277] width 64 height 15
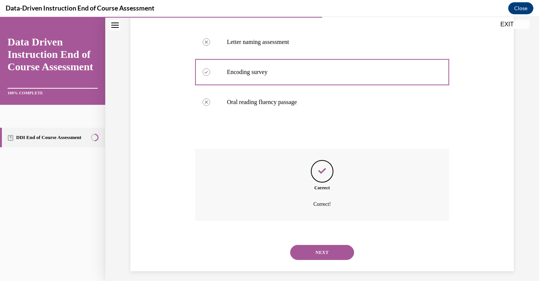
scroll to position [208, 0]
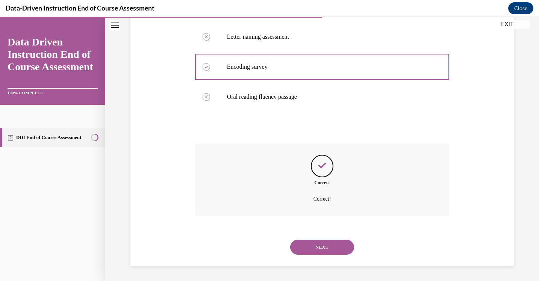
click at [309, 247] on button "NEXT" at bounding box center [322, 247] width 64 height 15
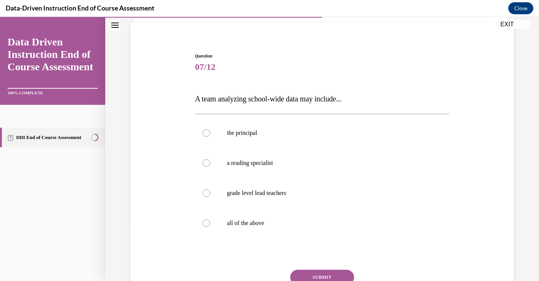
scroll to position [54, 0]
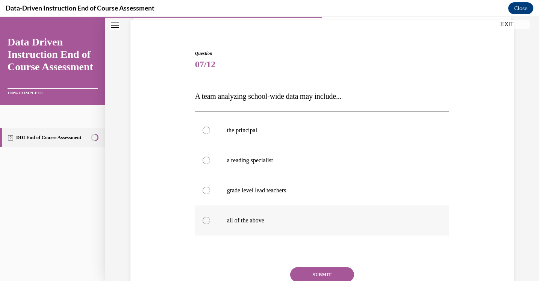
click at [295, 224] on p "all of the above" at bounding box center [329, 221] width 204 height 8
click at [210, 224] on input "all of the above" at bounding box center [207, 221] width 8 height 8
radio input "true"
click at [317, 270] on button "SUBMIT" at bounding box center [322, 274] width 64 height 15
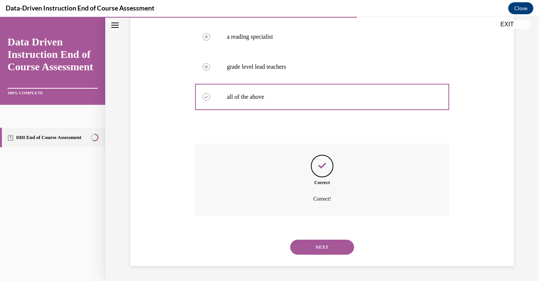
click at [314, 248] on button "NEXT" at bounding box center [322, 247] width 64 height 15
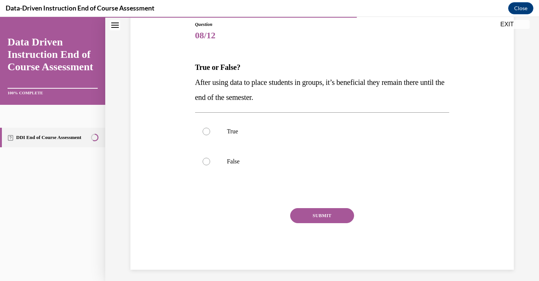
scroll to position [87, 0]
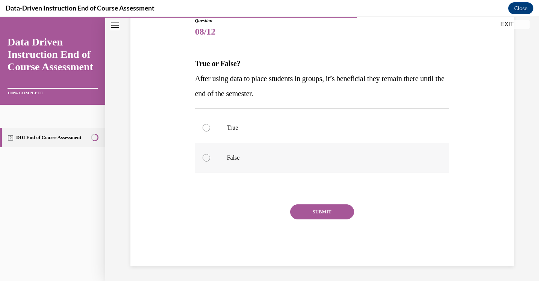
click at [285, 162] on label "False" at bounding box center [322, 158] width 254 height 30
click at [210, 162] on input "False" at bounding box center [207, 158] width 8 height 8
radio input "true"
click at [308, 207] on button "SUBMIT" at bounding box center [322, 211] width 64 height 15
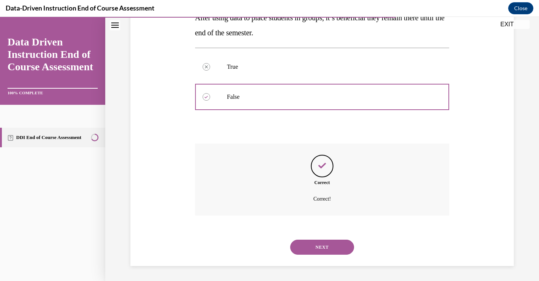
click at [307, 244] on button "NEXT" at bounding box center [322, 247] width 64 height 15
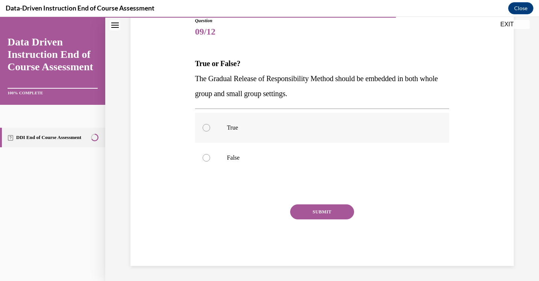
click at [288, 136] on label "True" at bounding box center [322, 128] width 254 height 30
click at [210, 132] on input "True" at bounding box center [207, 128] width 8 height 8
radio input "true"
click at [306, 206] on button "SUBMIT" at bounding box center [322, 211] width 64 height 15
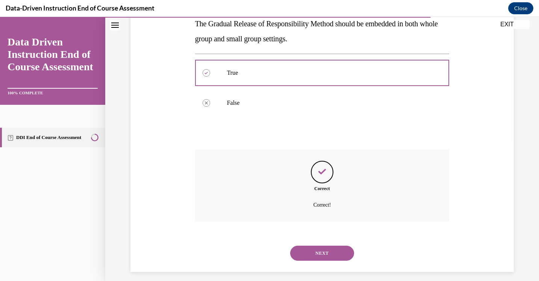
scroll to position [148, 0]
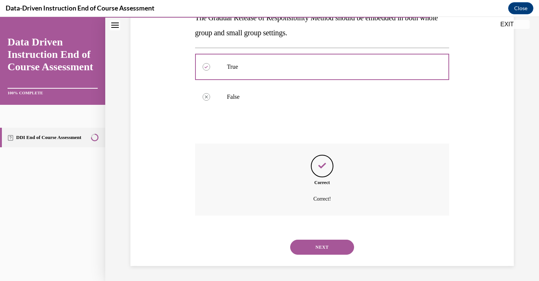
click at [316, 252] on button "NEXT" at bounding box center [322, 247] width 64 height 15
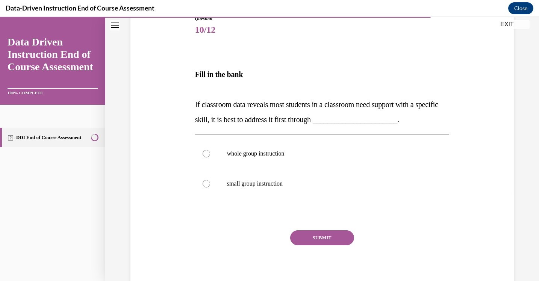
scroll to position [90, 0]
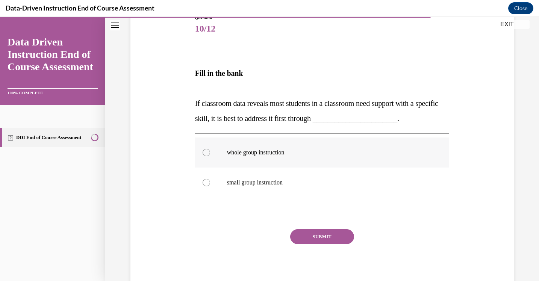
click at [301, 161] on label "whole group instruction" at bounding box center [322, 153] width 254 height 30
click at [210, 156] on input "whole group instruction" at bounding box center [207, 153] width 8 height 8
radio input "true"
click at [318, 235] on button "SUBMIT" at bounding box center [322, 236] width 64 height 15
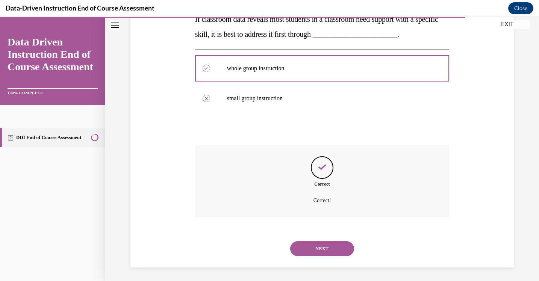
scroll to position [176, 0]
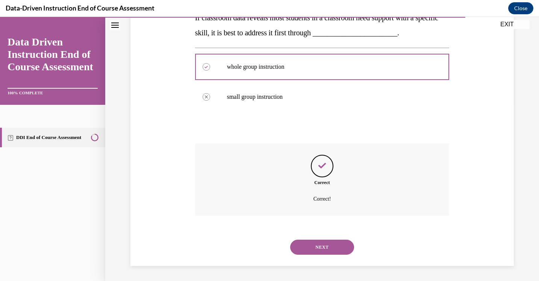
click at [322, 248] on button "NEXT" at bounding box center [322, 247] width 64 height 15
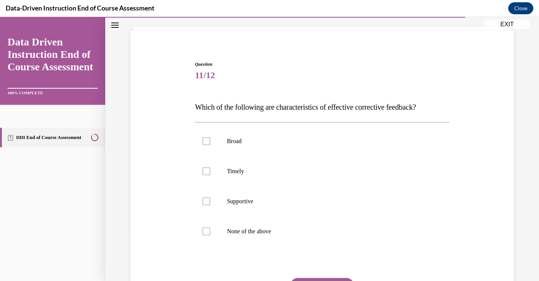
scroll to position [46, 0]
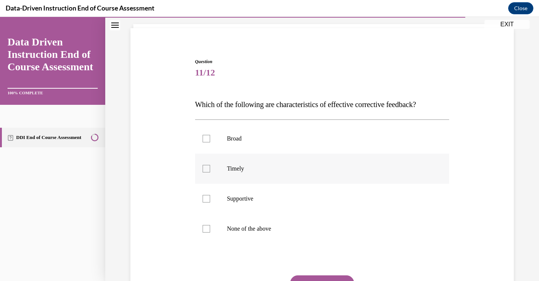
click at [287, 167] on p "Timely" at bounding box center [329, 169] width 204 height 8
click at [210, 167] on input "Timely" at bounding box center [207, 169] width 8 height 8
checkbox input "true"
click at [285, 203] on label "Supportive" at bounding box center [322, 199] width 254 height 30
click at [210, 203] on input "Supportive" at bounding box center [207, 199] width 8 height 8
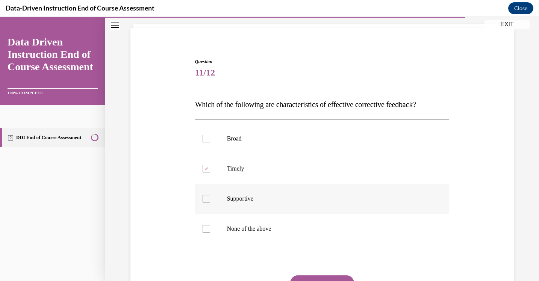
checkbox input "true"
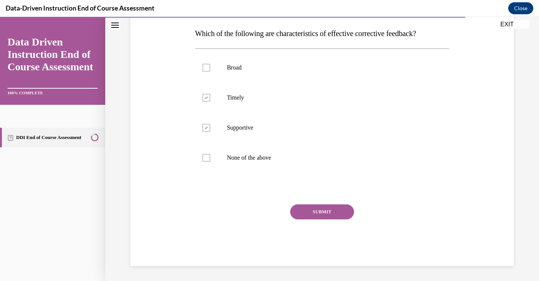
click at [303, 209] on button "SUBMIT" at bounding box center [322, 211] width 64 height 15
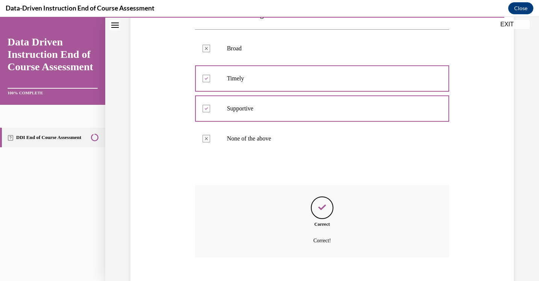
scroll to position [178, 0]
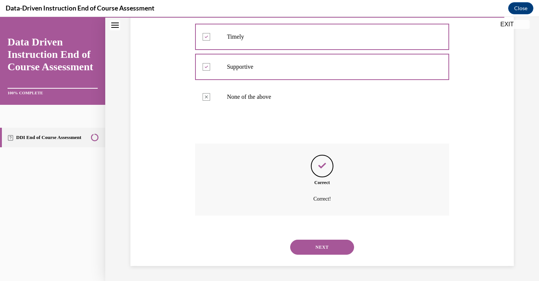
click at [312, 248] on button "NEXT" at bounding box center [322, 247] width 64 height 15
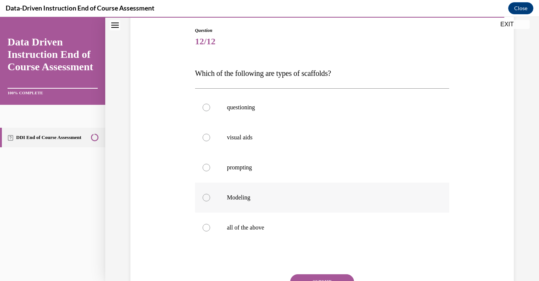
scroll to position [82, 0]
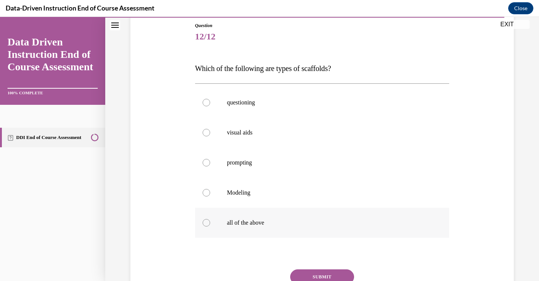
click at [298, 225] on p "all of the above" at bounding box center [329, 223] width 204 height 8
click at [210, 225] on input "all of the above" at bounding box center [207, 223] width 8 height 8
radio input "true"
click at [318, 271] on button "SUBMIT" at bounding box center [322, 276] width 64 height 15
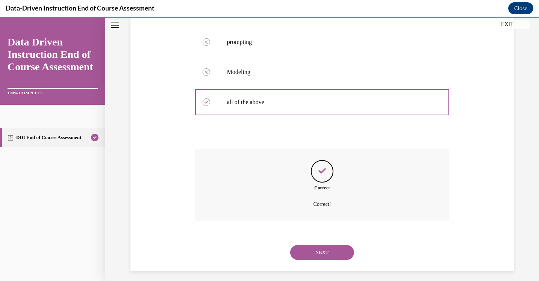
scroll to position [208, 0]
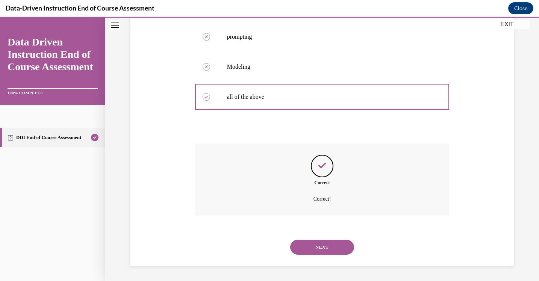
click at [322, 250] on button "NEXT" at bounding box center [322, 247] width 64 height 15
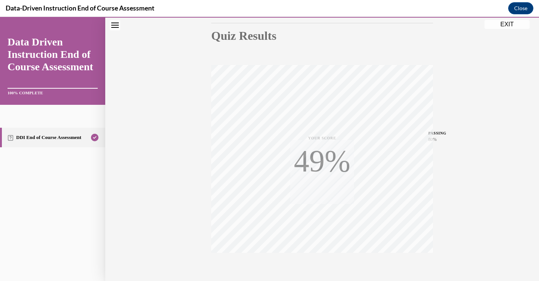
scroll to position [121, 0]
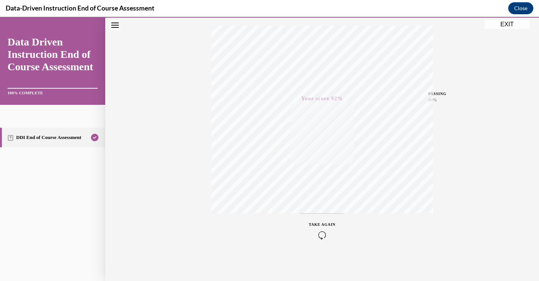
click at [505, 27] on button "EXIT" at bounding box center [506, 24] width 45 height 9
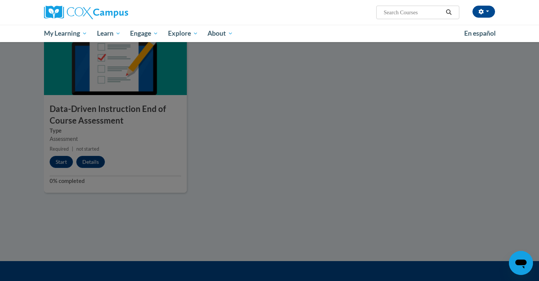
scroll to position [549, 0]
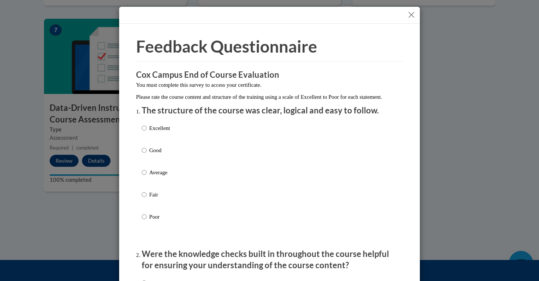
click at [412, 15] on button "Close" at bounding box center [411, 14] width 9 height 9
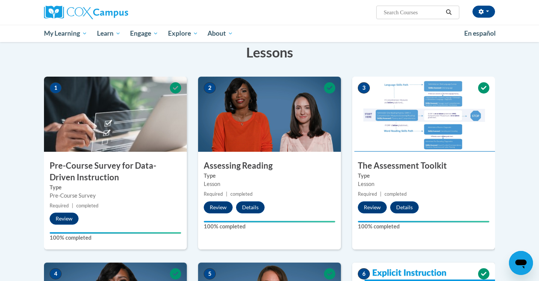
scroll to position [0, 0]
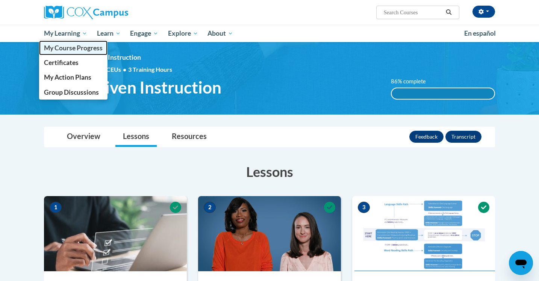
click at [64, 50] on span "My Course Progress" at bounding box center [73, 48] width 59 height 8
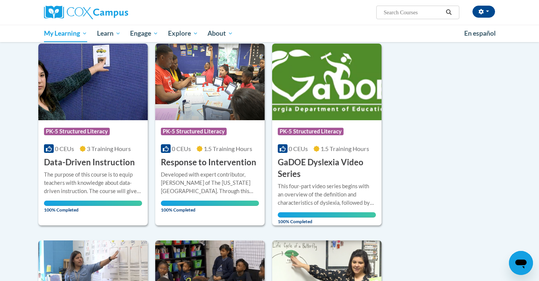
scroll to position [92, 0]
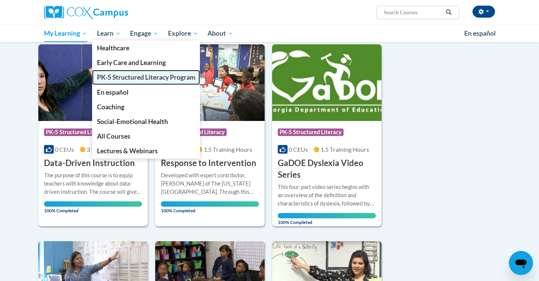
click at [110, 78] on span "PK-5 Structured Literacy Program" at bounding box center [146, 77] width 98 height 8
